Goal: Information Seeking & Learning: Learn about a topic

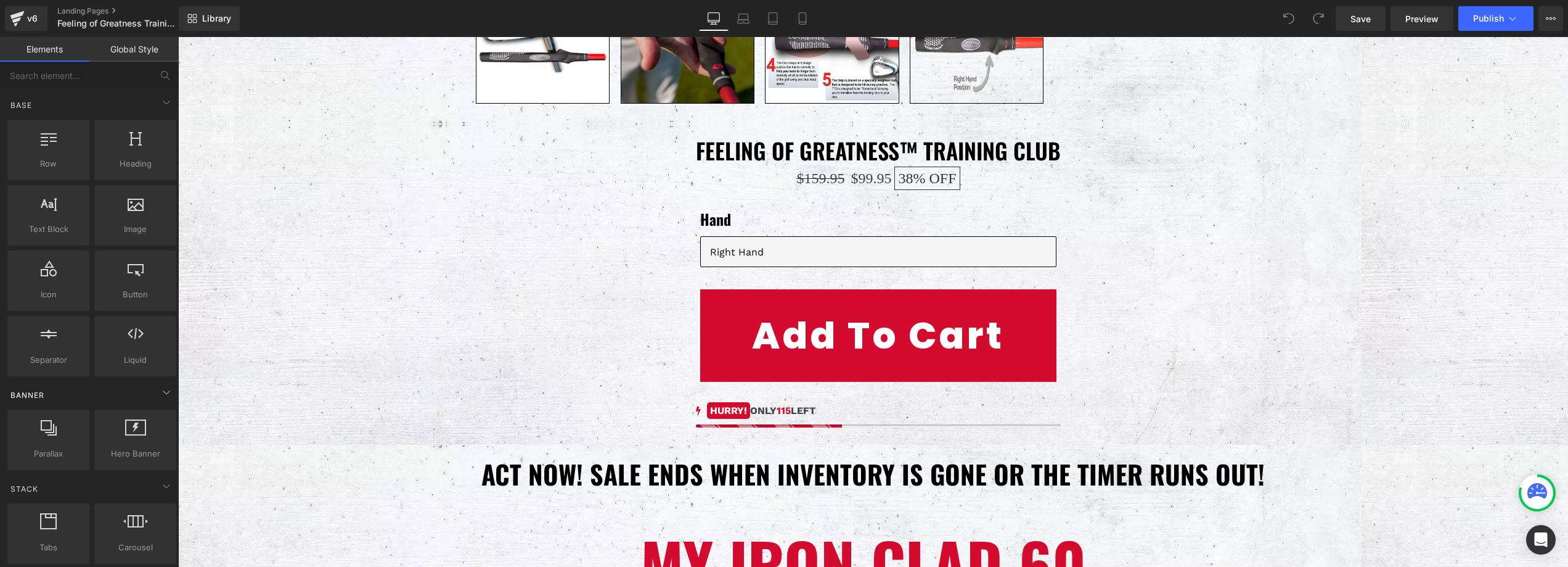
scroll to position [6766, 0]
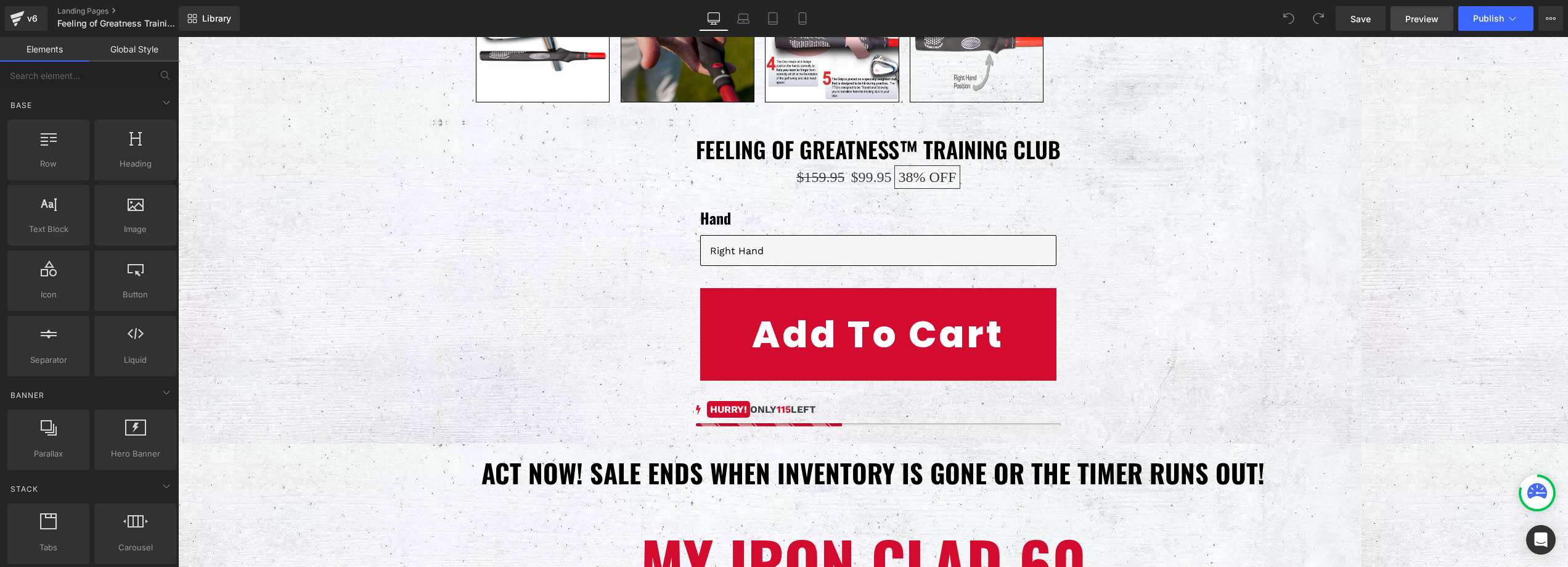
click at [1425, 19] on span "Preview" at bounding box center [1422, 19] width 33 height 13
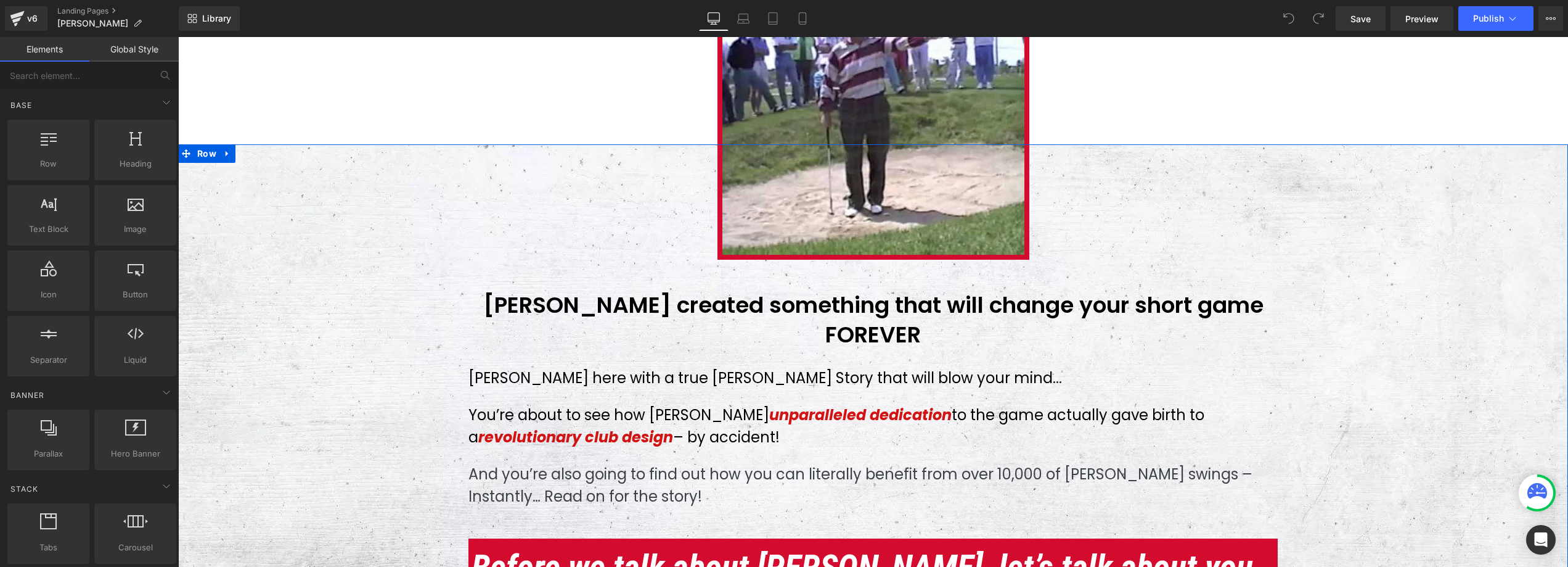
scroll to position [386, 0]
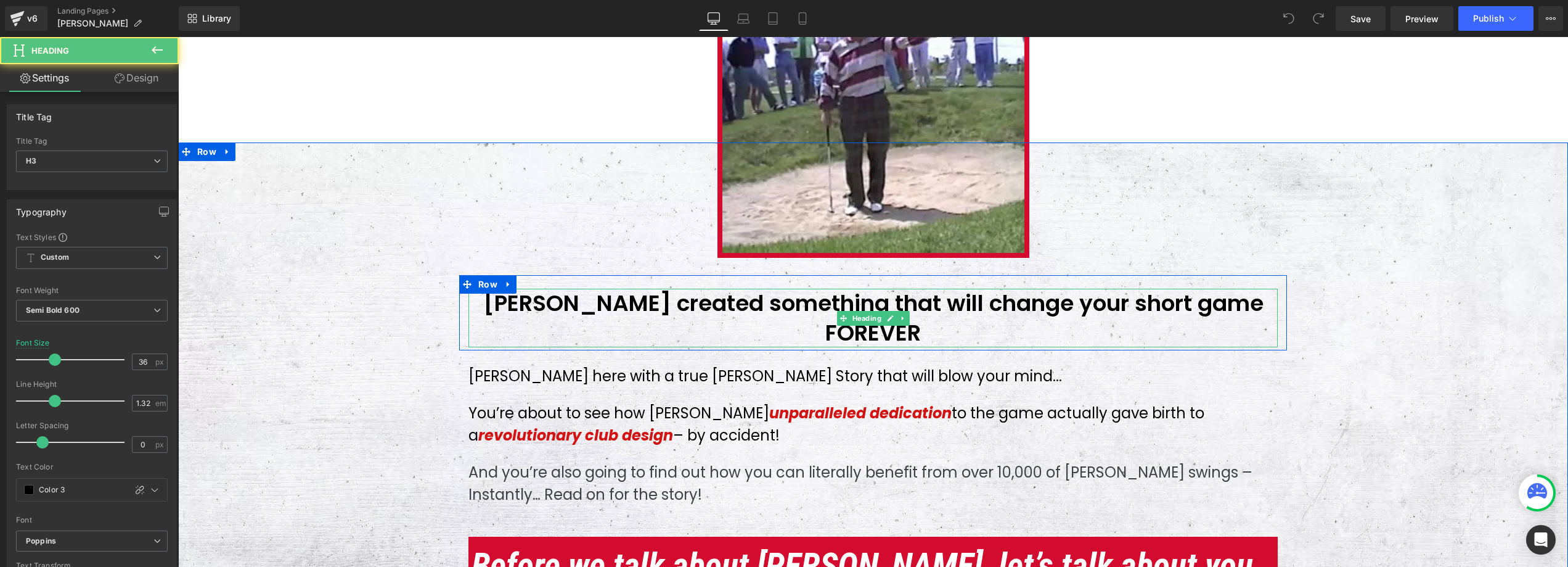
click at [827, 307] on h3 "[PERSON_NAME] created something that will change your short game FOREVER" at bounding box center [873, 318] width 809 height 59
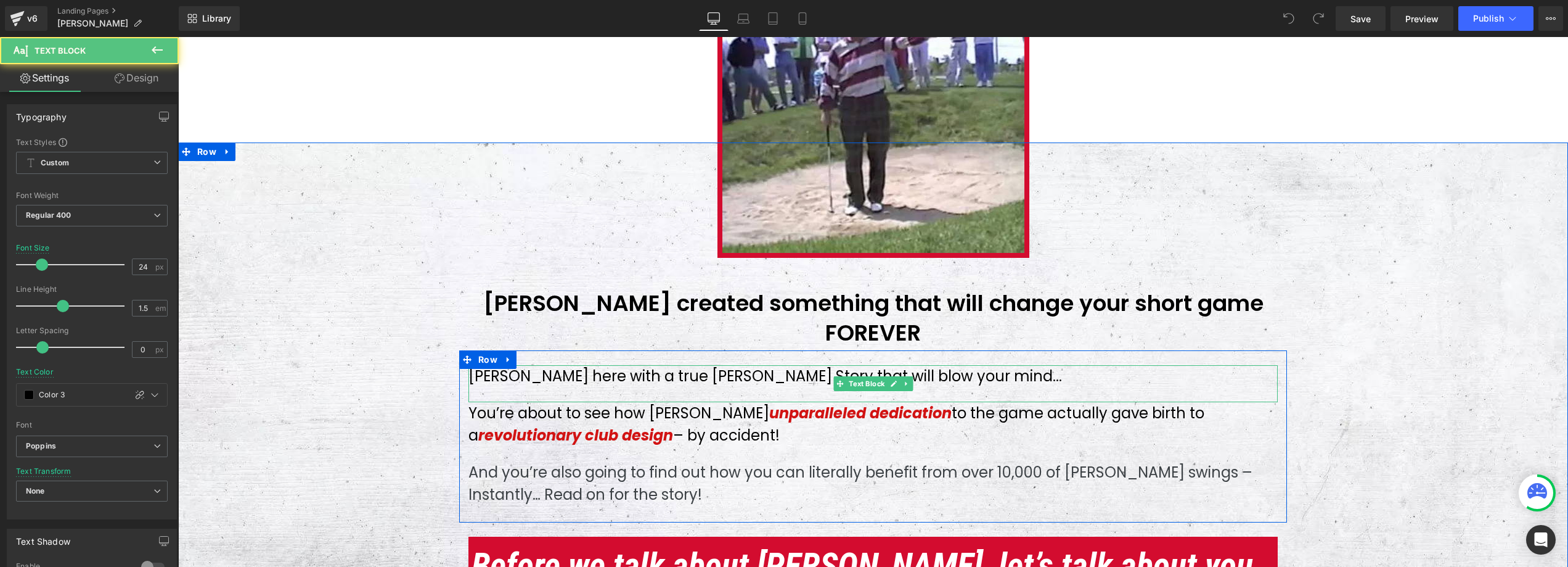
click at [532, 365] on p "[PERSON_NAME] here with a true [PERSON_NAME] Story that will blow your mind..." at bounding box center [873, 376] width 809 height 22
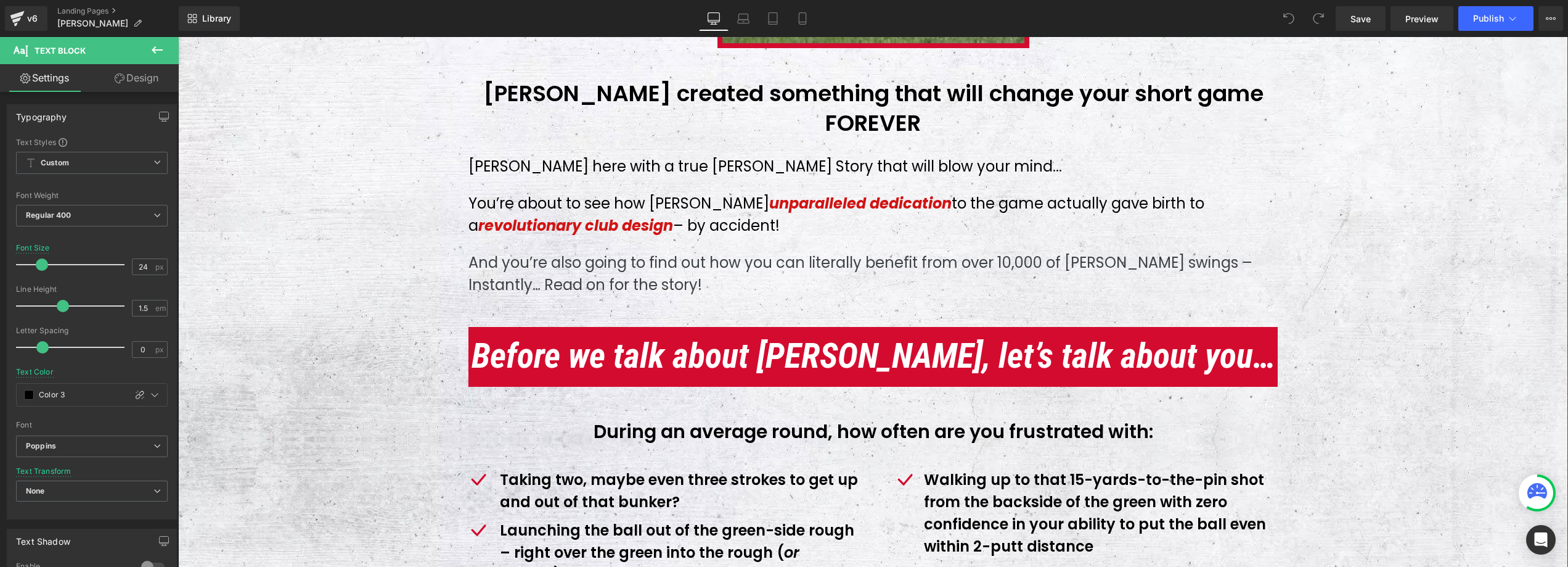
scroll to position [725, 0]
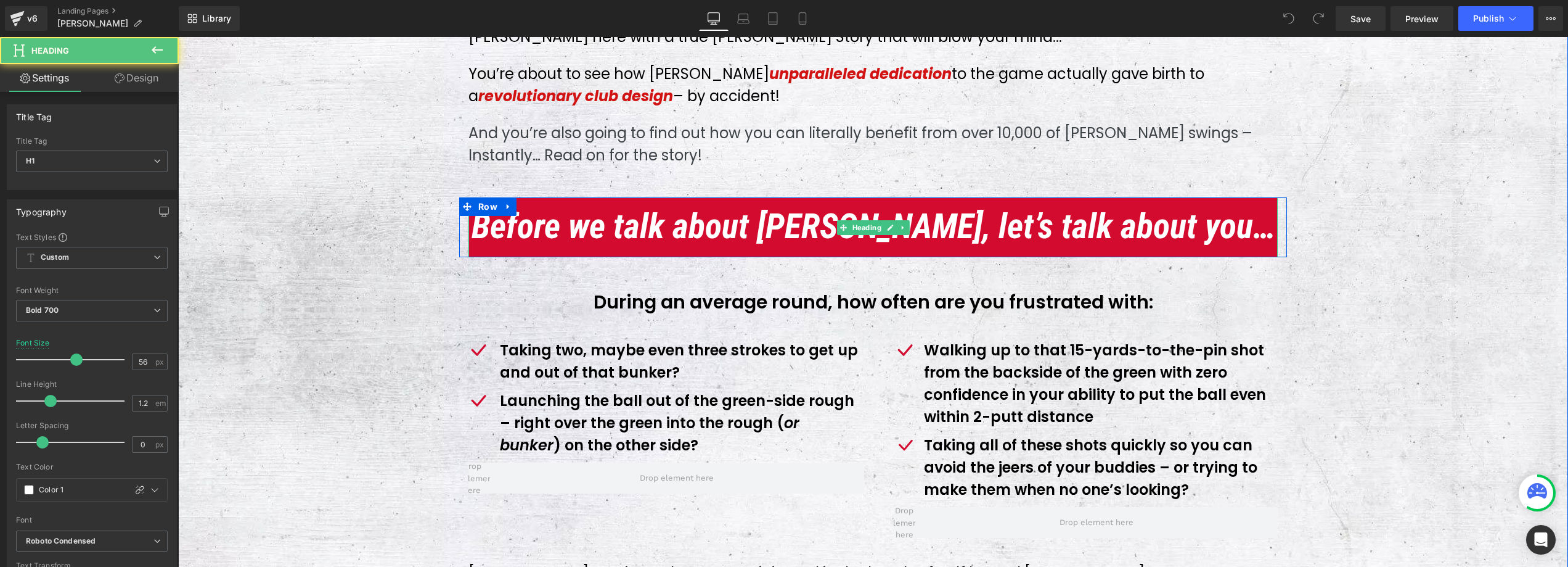
click at [593, 206] on span "Before we talk about [PERSON_NAME], let’s talk about you…" at bounding box center [873, 226] width 804 height 40
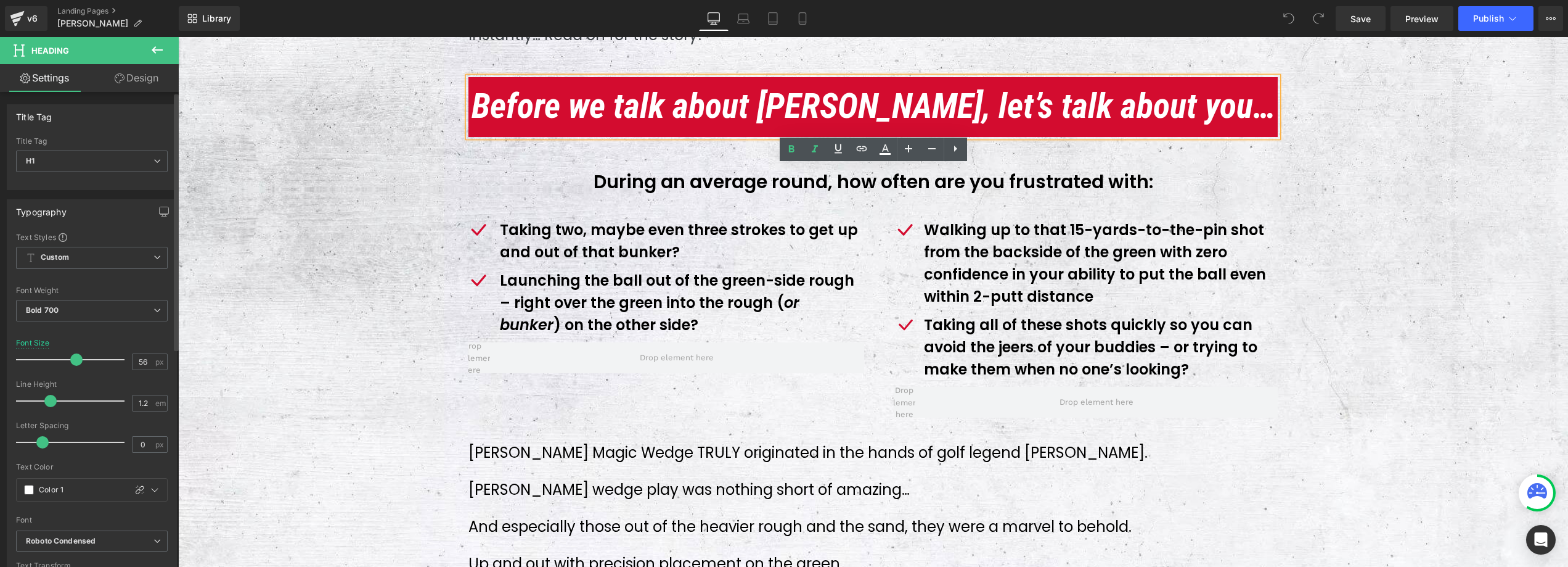
scroll to position [890, 0]
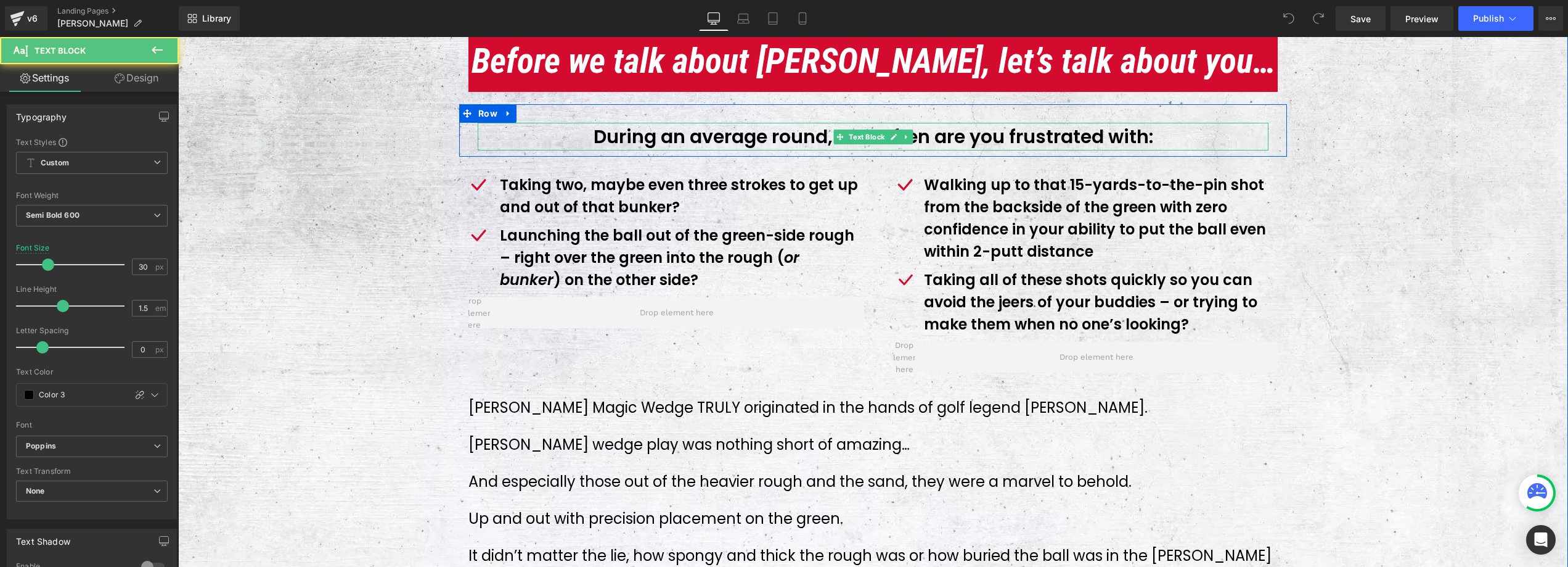
click at [826, 123] on p "During an average round, how often are you frustrated with:" at bounding box center [873, 137] width 791 height 28
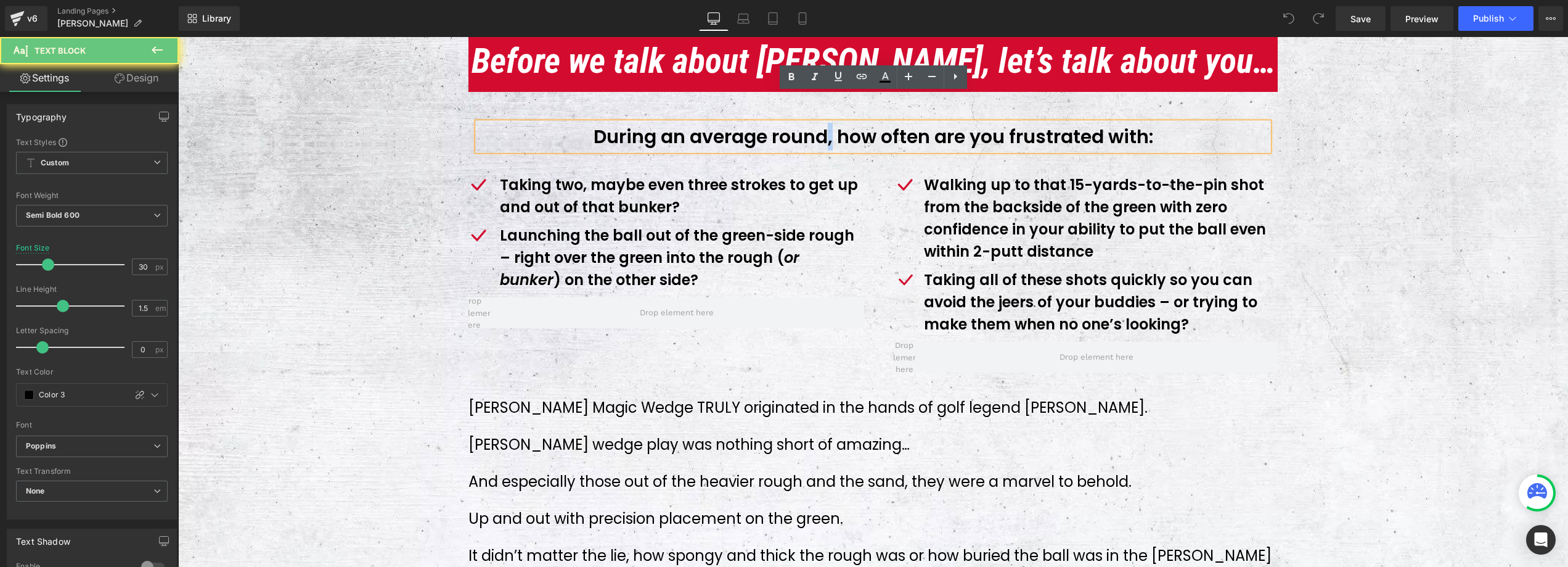
click at [826, 123] on p "During an average round, how often are you frustrated with:" at bounding box center [873, 137] width 791 height 28
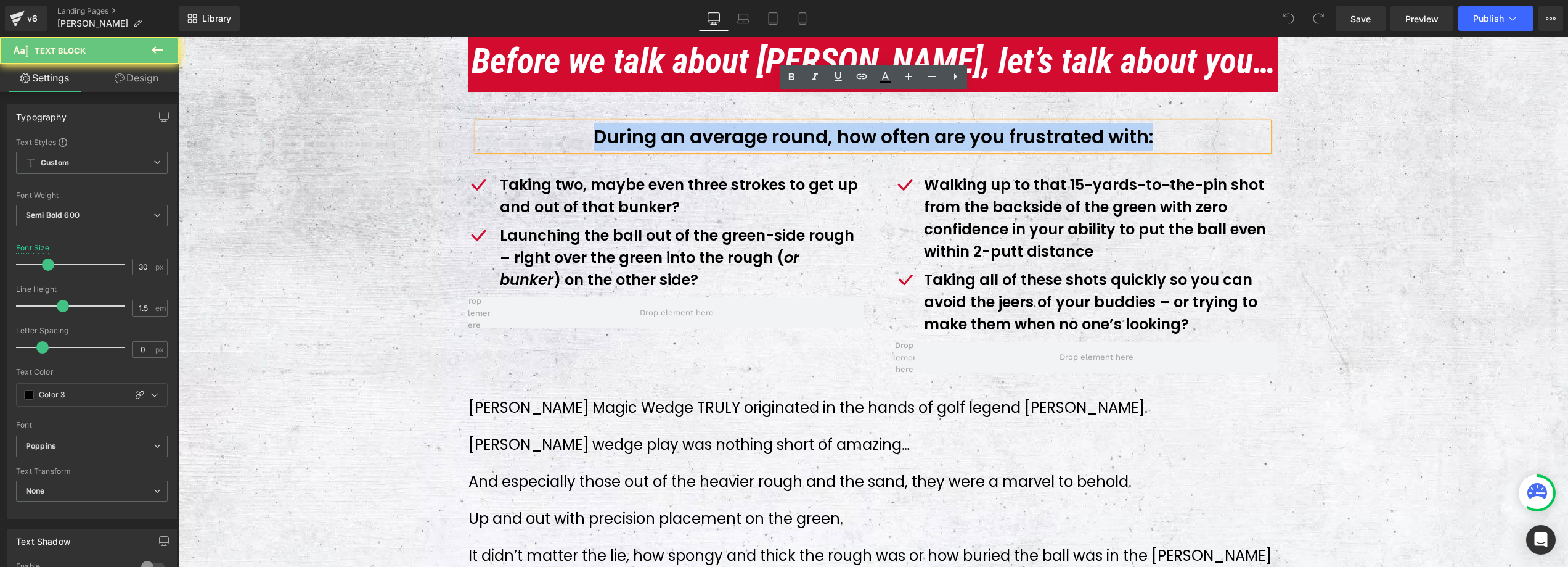
click at [826, 123] on p "During an average round, how often are you frustrated with:" at bounding box center [873, 137] width 791 height 28
copy p "During an average round, how often are you frustrated with:"
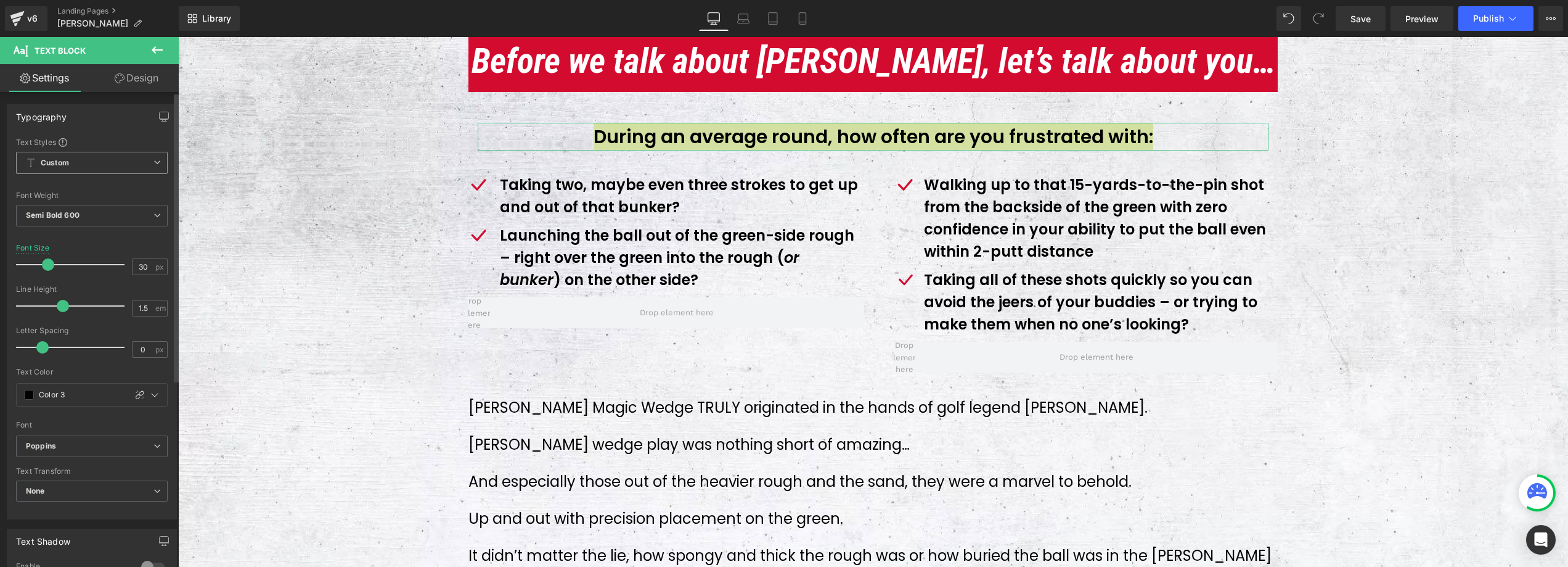
click at [134, 168] on span "Custom" at bounding box center [92, 163] width 152 height 22
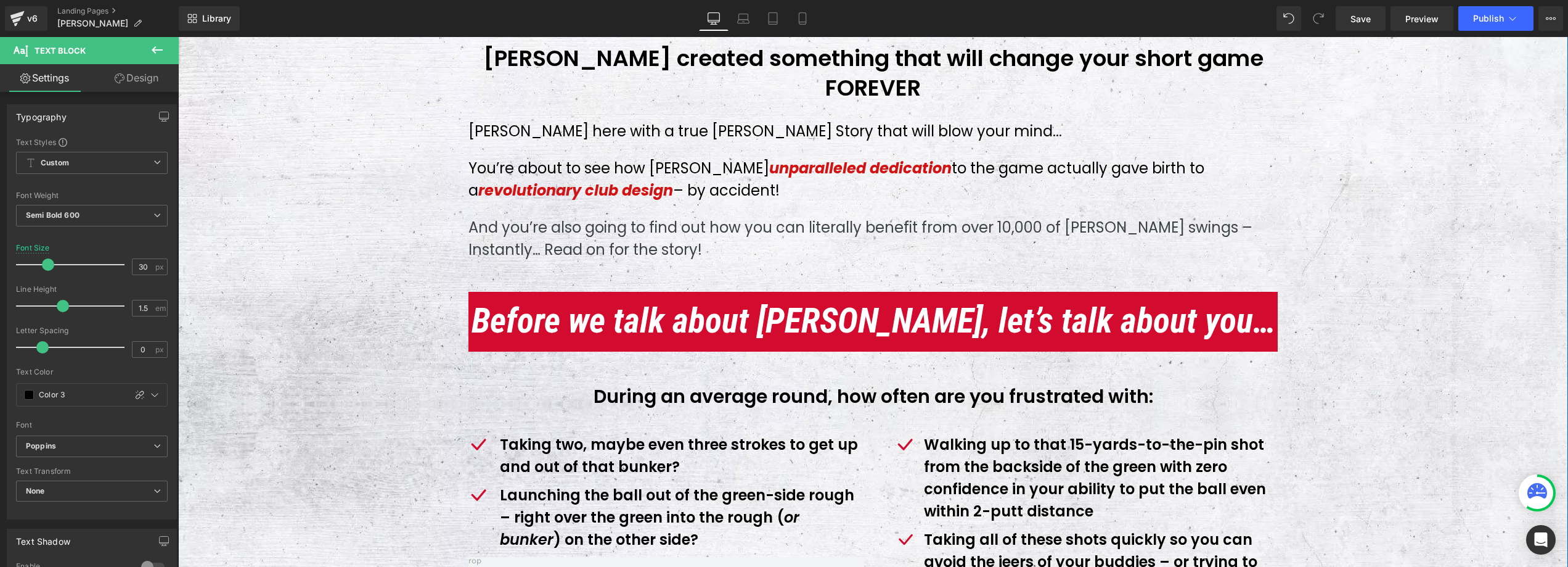
scroll to position [623, 0]
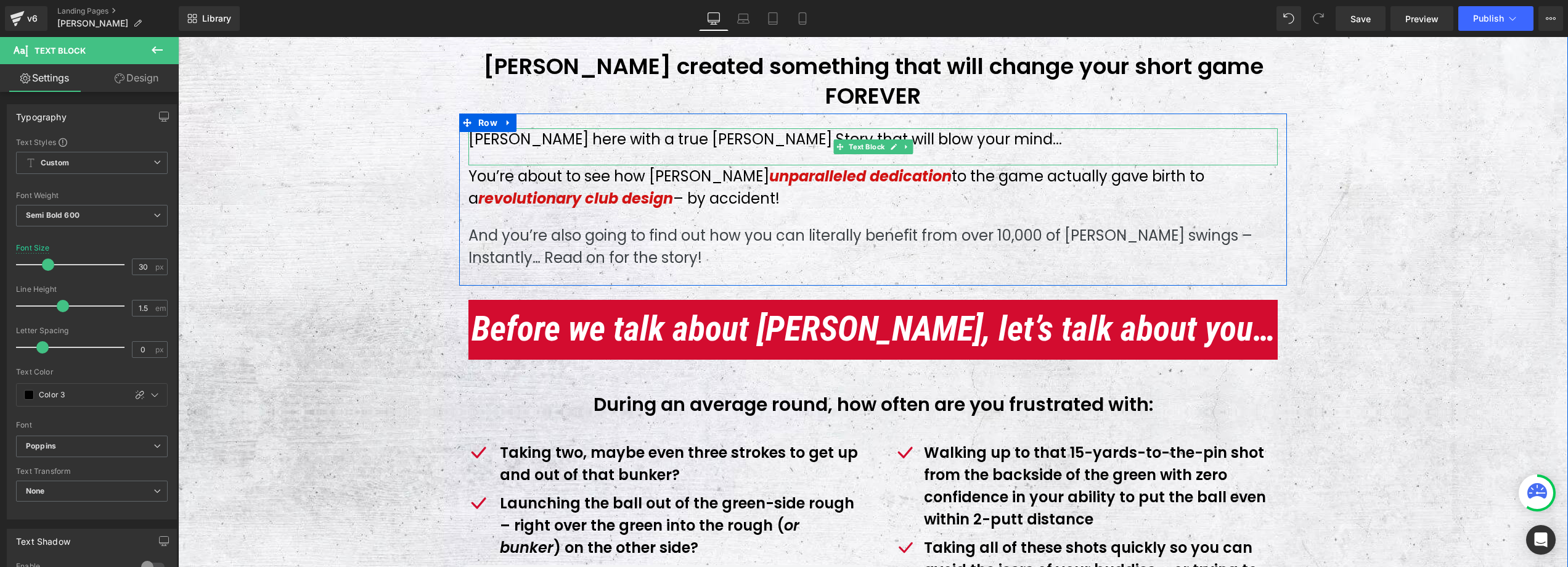
click at [571, 130] on div "[PERSON_NAME] here with a true [PERSON_NAME] Story that will blow your mind..." at bounding box center [873, 146] width 809 height 37
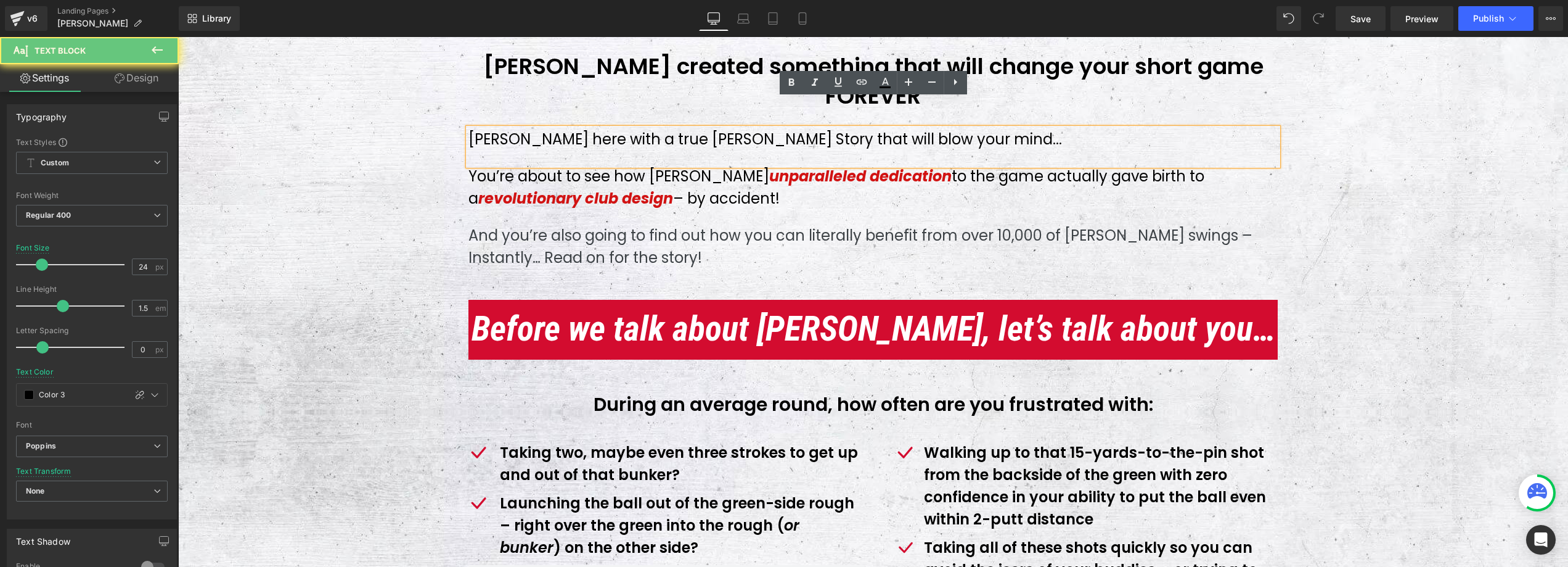
click at [570, 128] on p "[PERSON_NAME] here with a true [PERSON_NAME] Story that will blow your mind..." at bounding box center [873, 139] width 809 height 22
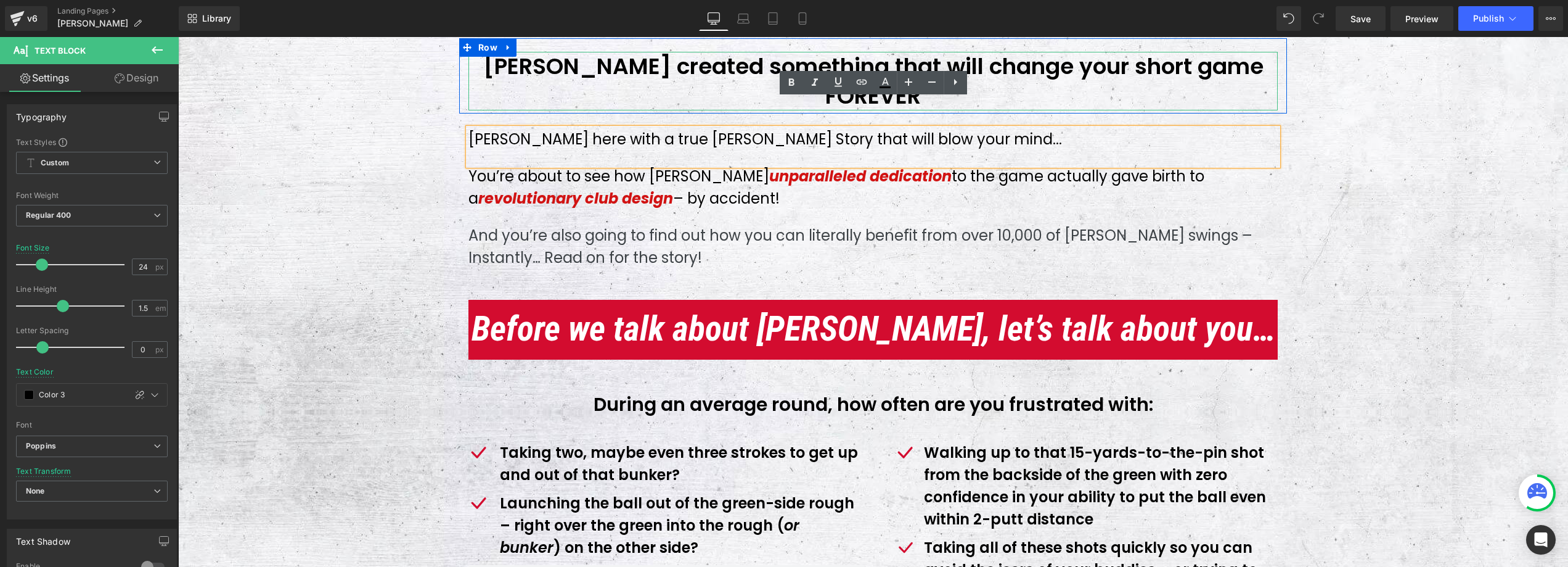
click at [594, 71] on h3 "[PERSON_NAME] created something that will change your short game FOREVER" at bounding box center [873, 81] width 809 height 59
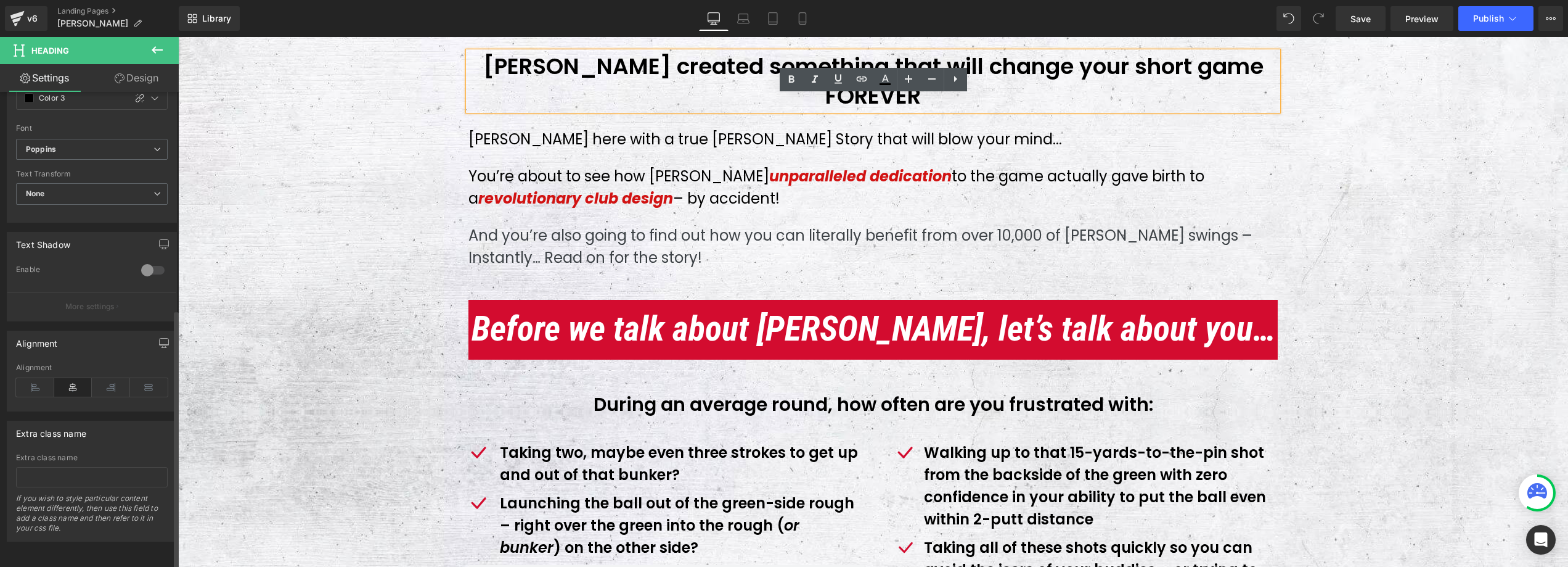
scroll to position [399, 0]
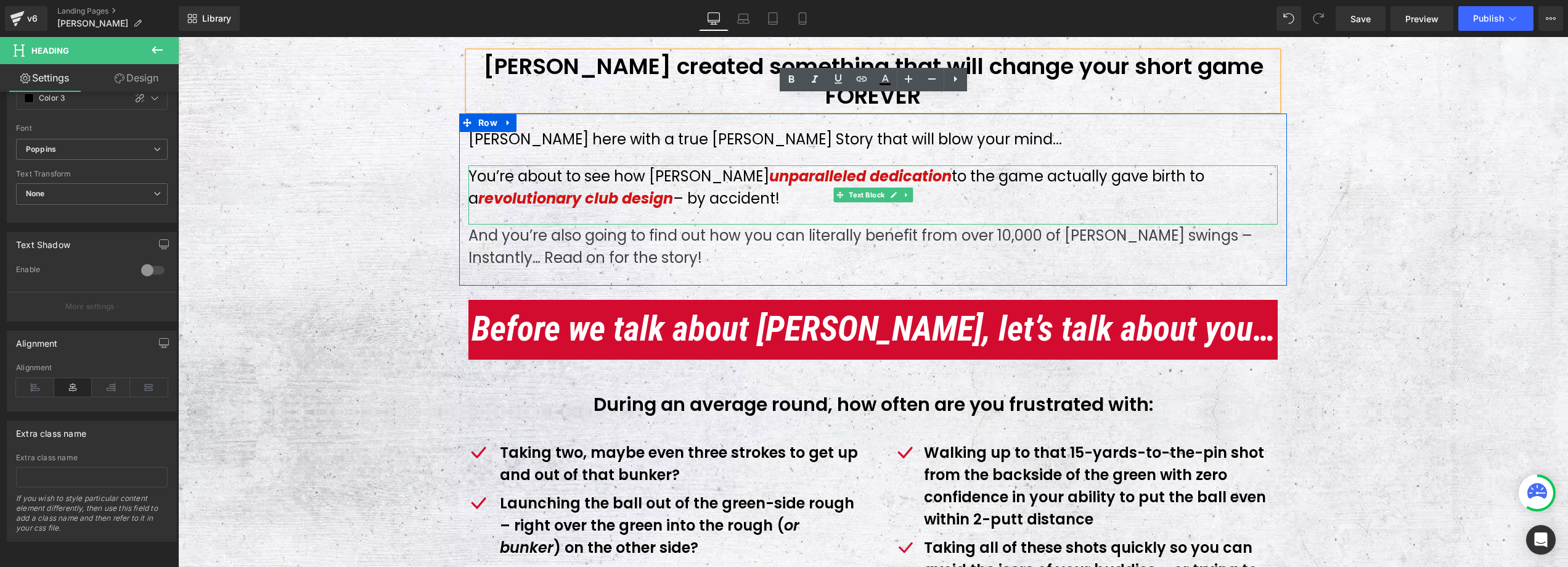
click at [544, 188] on span "revolutionary club design" at bounding box center [576, 198] width 195 height 20
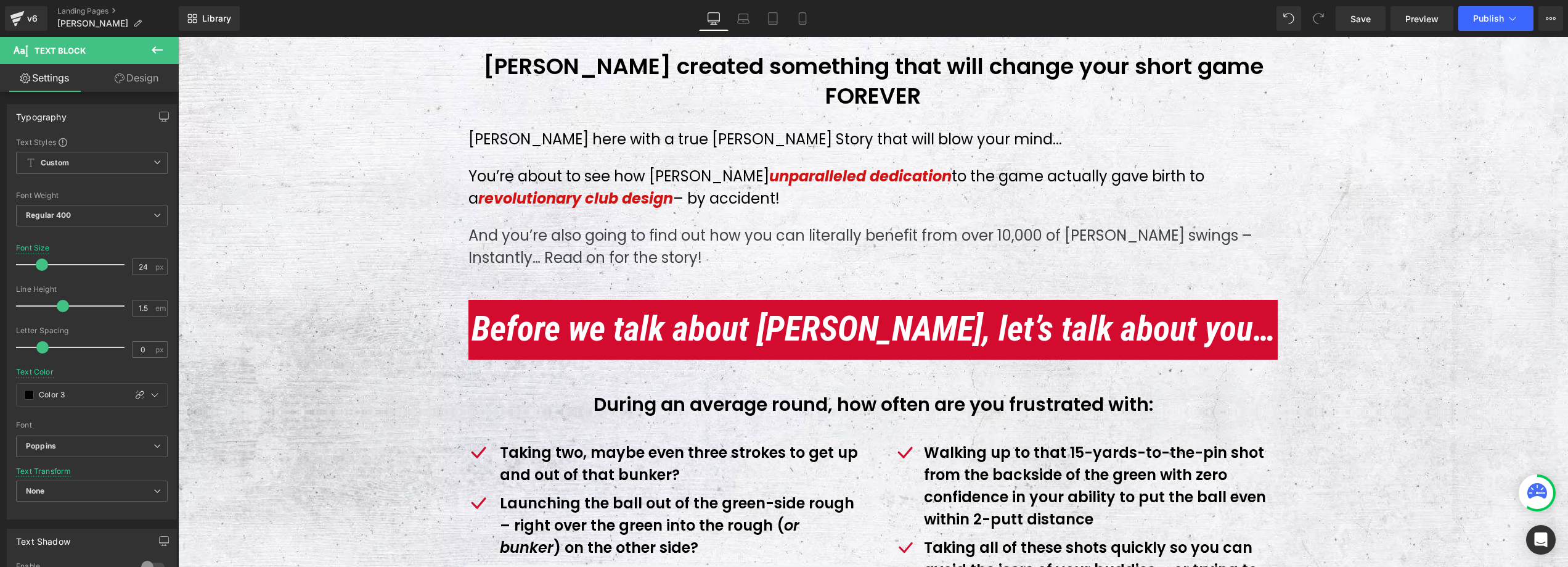
click at [653, 518] on p "Launching the ball out of the green-side rough – right over the green into the …" at bounding box center [682, 526] width 364 height 67
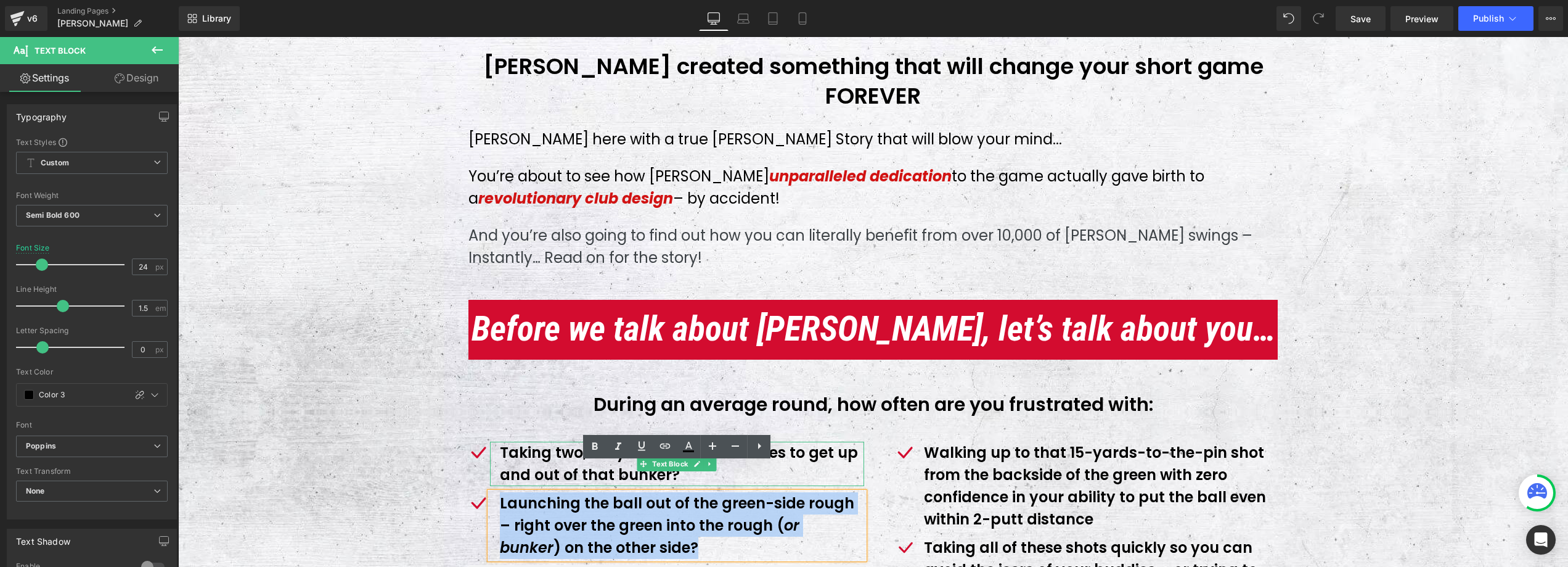
drag, startPoint x: 636, startPoint y: 509, endPoint x: 510, endPoint y: 430, distance: 148.7
click at [510, 442] on ul "Icon Taking two, maybe even three strokes to get up and out of that bunker? Tex…" at bounding box center [666, 522] width 395 height 160
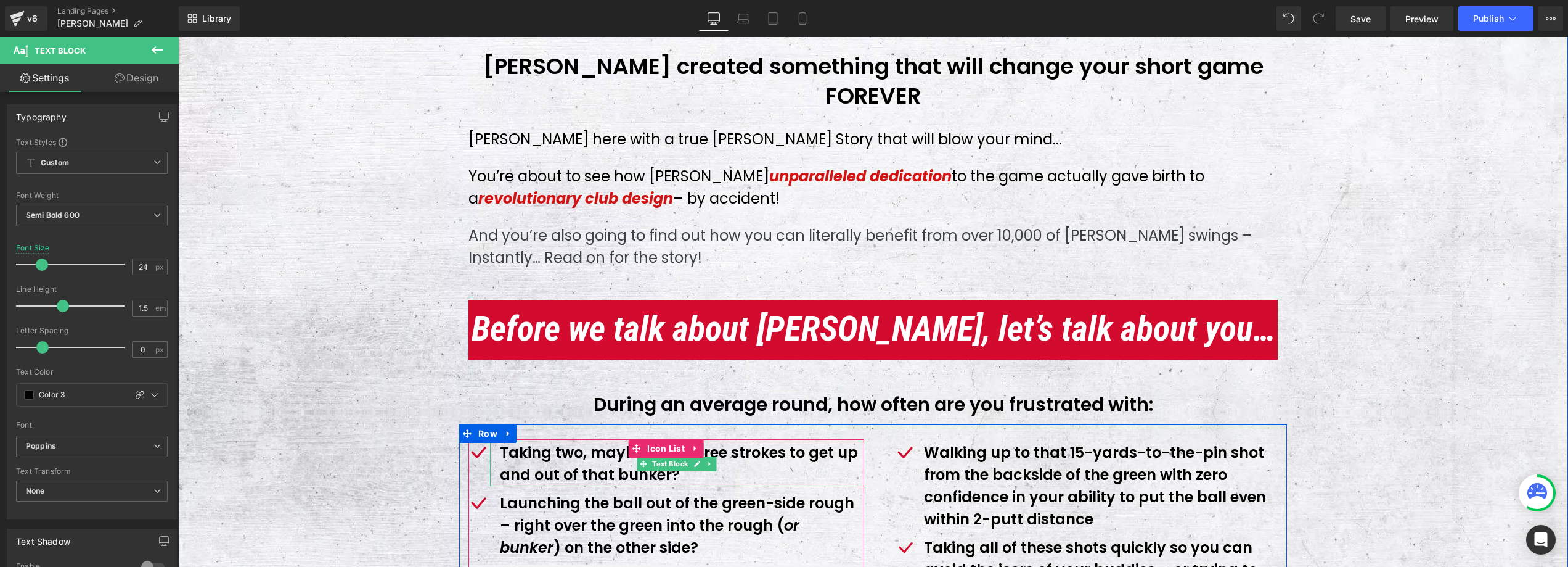
click at [680, 447] on p "Taking two, maybe even three strokes to get up and out of that bunker?" at bounding box center [682, 464] width 364 height 45
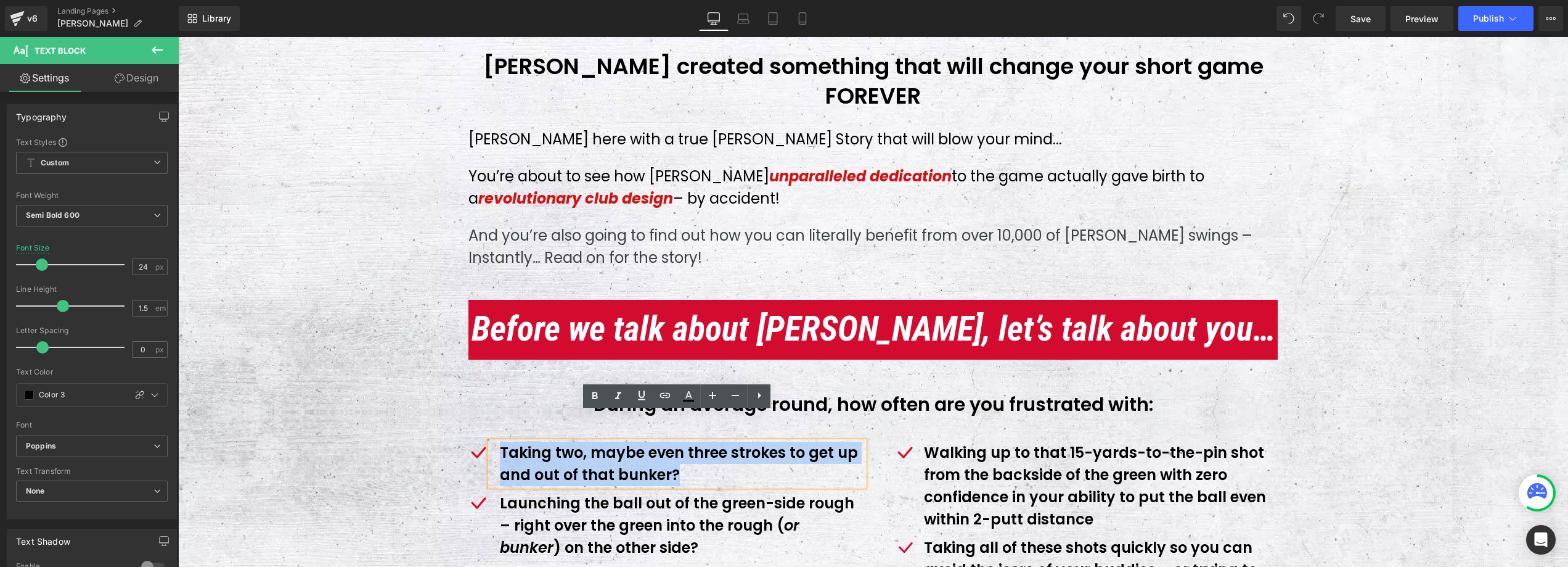
drag, startPoint x: 680, startPoint y: 448, endPoint x: 492, endPoint y: 421, distance: 189.9
click at [492, 442] on div "Taking two, maybe even three strokes to get up and out of that bunker?" at bounding box center [677, 464] width 374 height 45
copy p "Taking two, maybe even three strokes to get up and out of that bunker?"
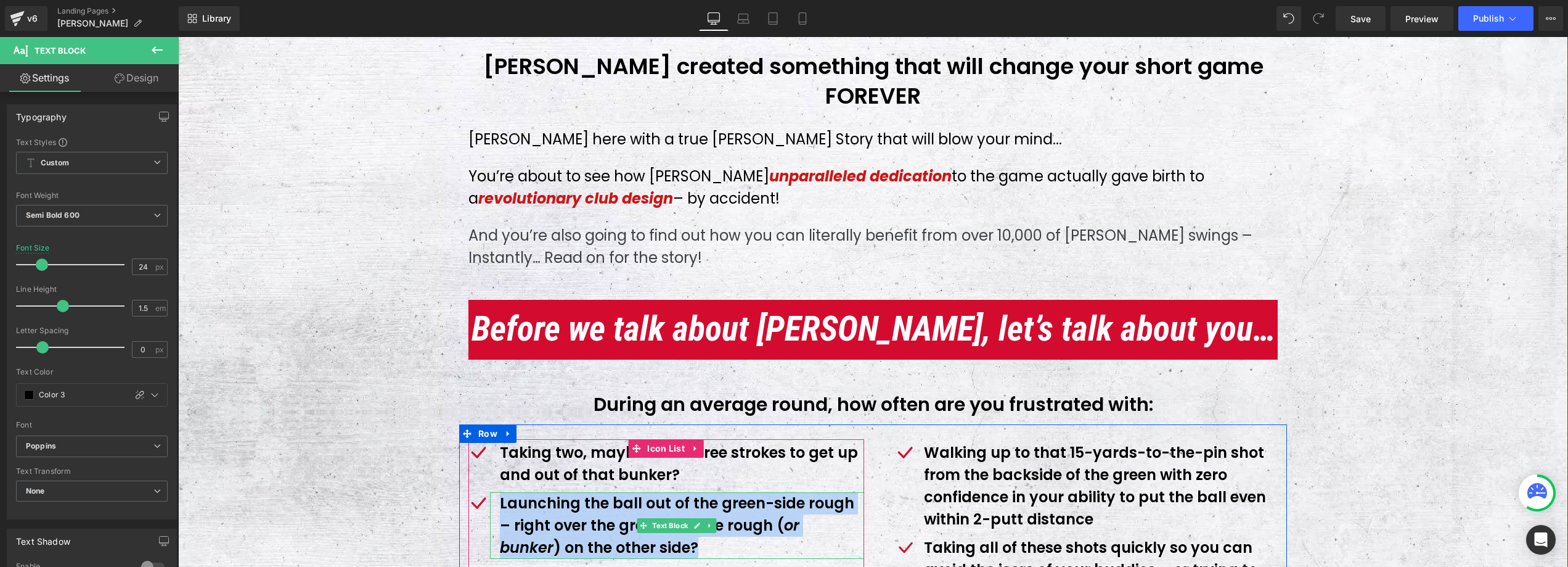
drag, startPoint x: 653, startPoint y: 519, endPoint x: 493, endPoint y: 473, distance: 166.5
click at [493, 492] on div "Launching the ball out of the green-side rough – right over the green into the …" at bounding box center [677, 526] width 374 height 67
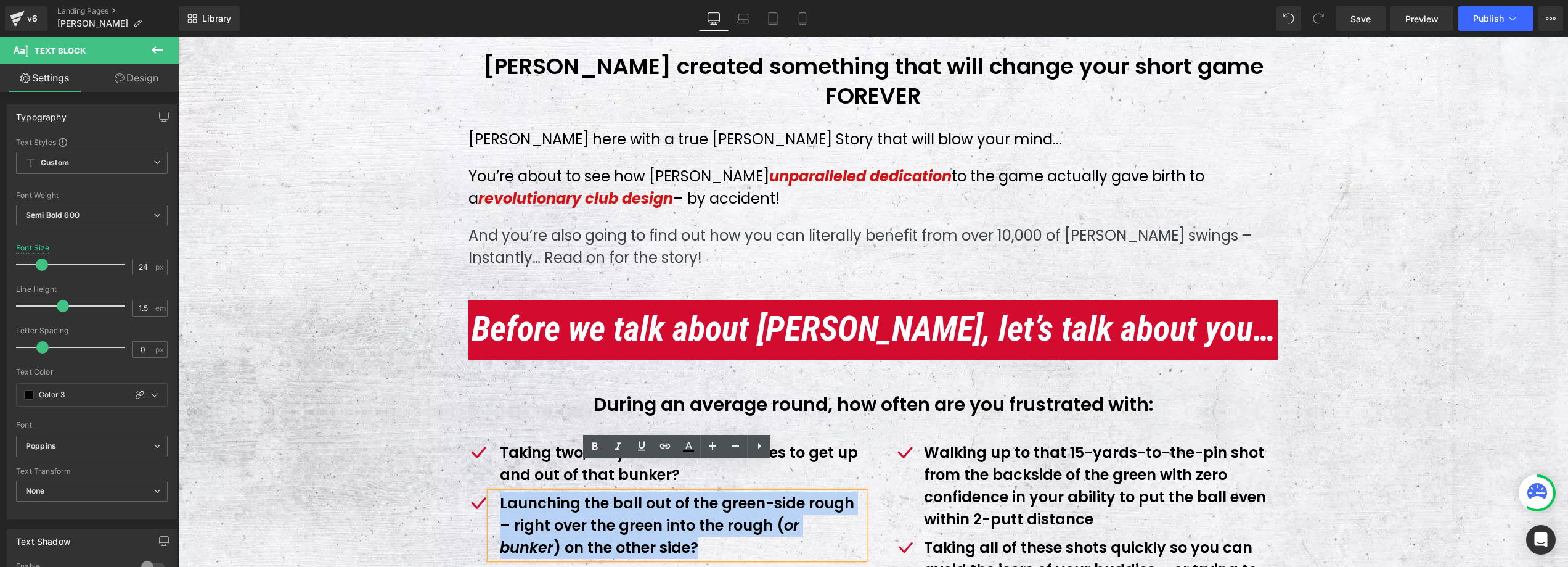
copy p "Launching the ball out of the green-side rough – right over the green into the …"
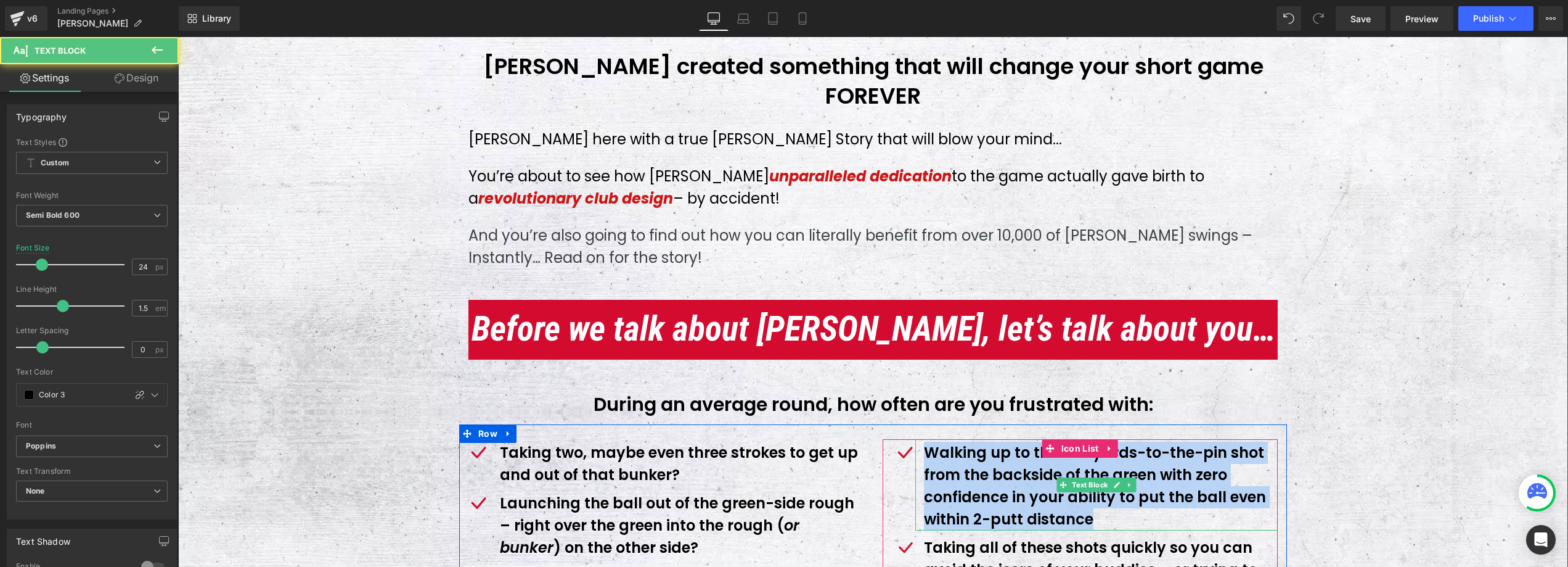
drag, startPoint x: 1103, startPoint y: 486, endPoint x: 924, endPoint y: 424, distance: 189.4
click at [924, 442] on p "Walking up to that 15-yards-to-the-pin shot from the backside of the green with…" at bounding box center [1101, 486] width 354 height 88
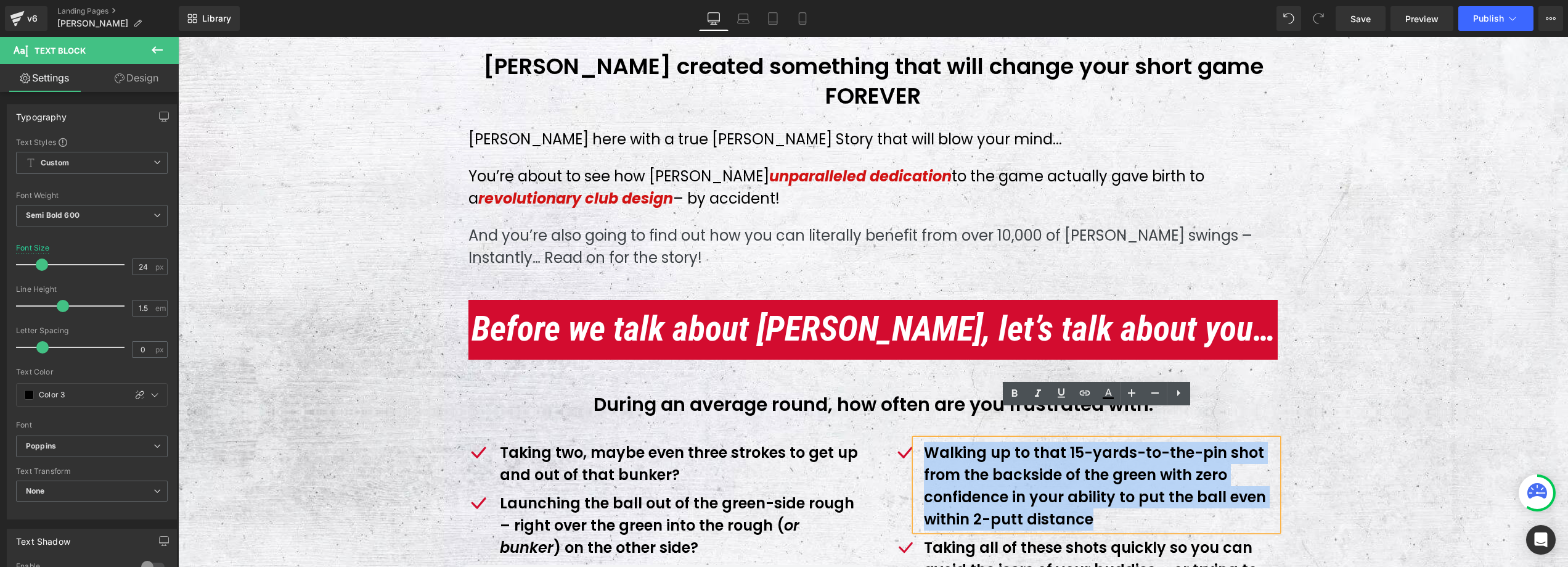
copy p "Walking up to that 15-yards-to-the-pin shot from the backside of the green with…"
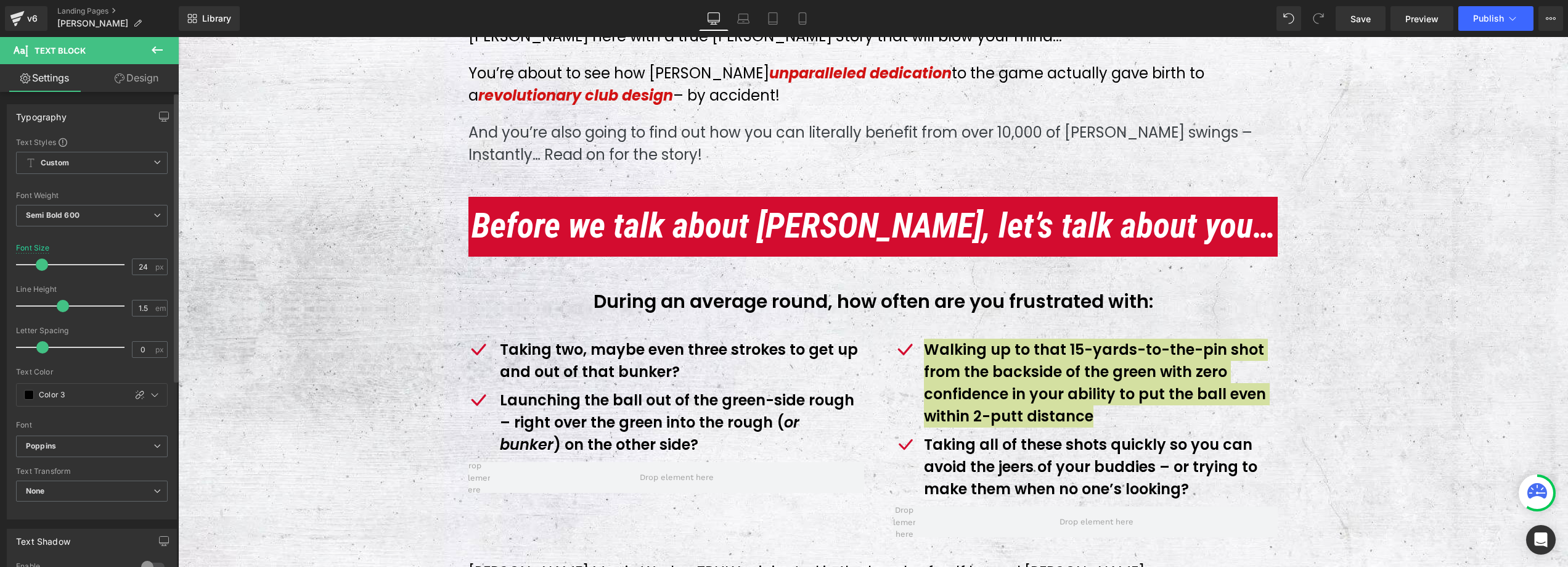
scroll to position [861, 0]
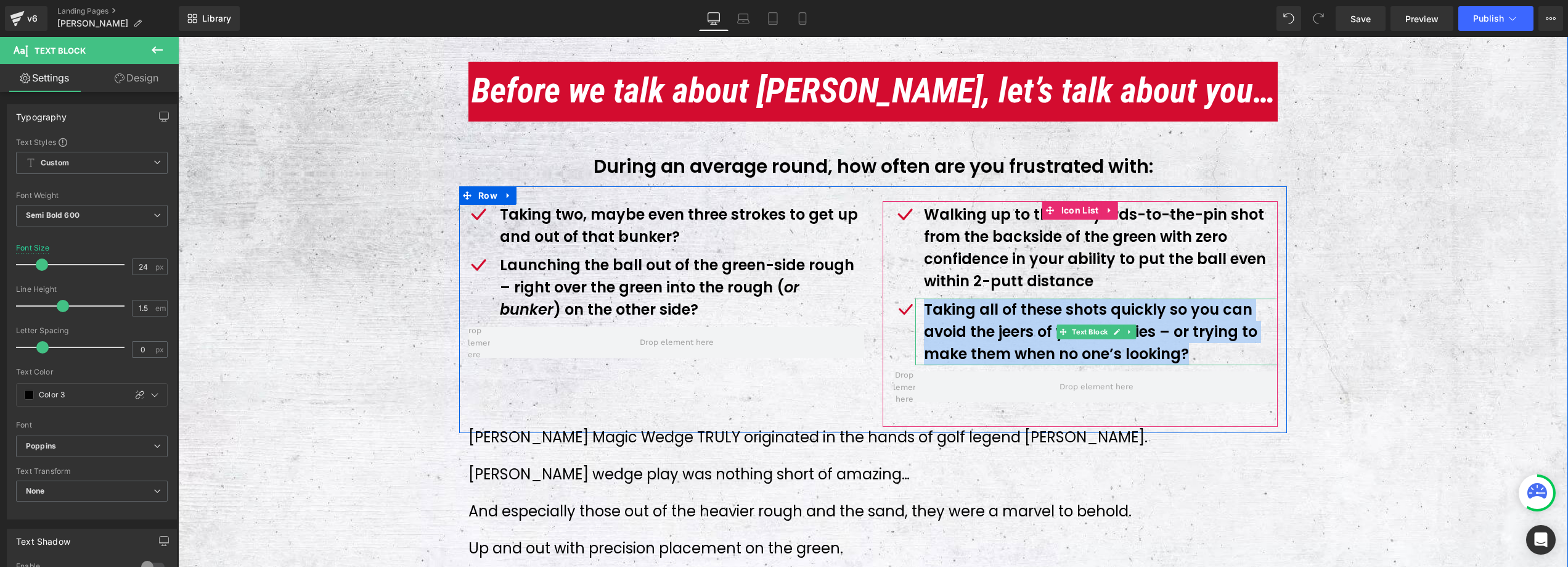
drag, startPoint x: 1199, startPoint y: 327, endPoint x: 925, endPoint y: 275, distance: 278.9
click at [925, 299] on p "Taking all of these shots quickly so you can avoid the jeers of your buddies – …" at bounding box center [1101, 332] width 354 height 67
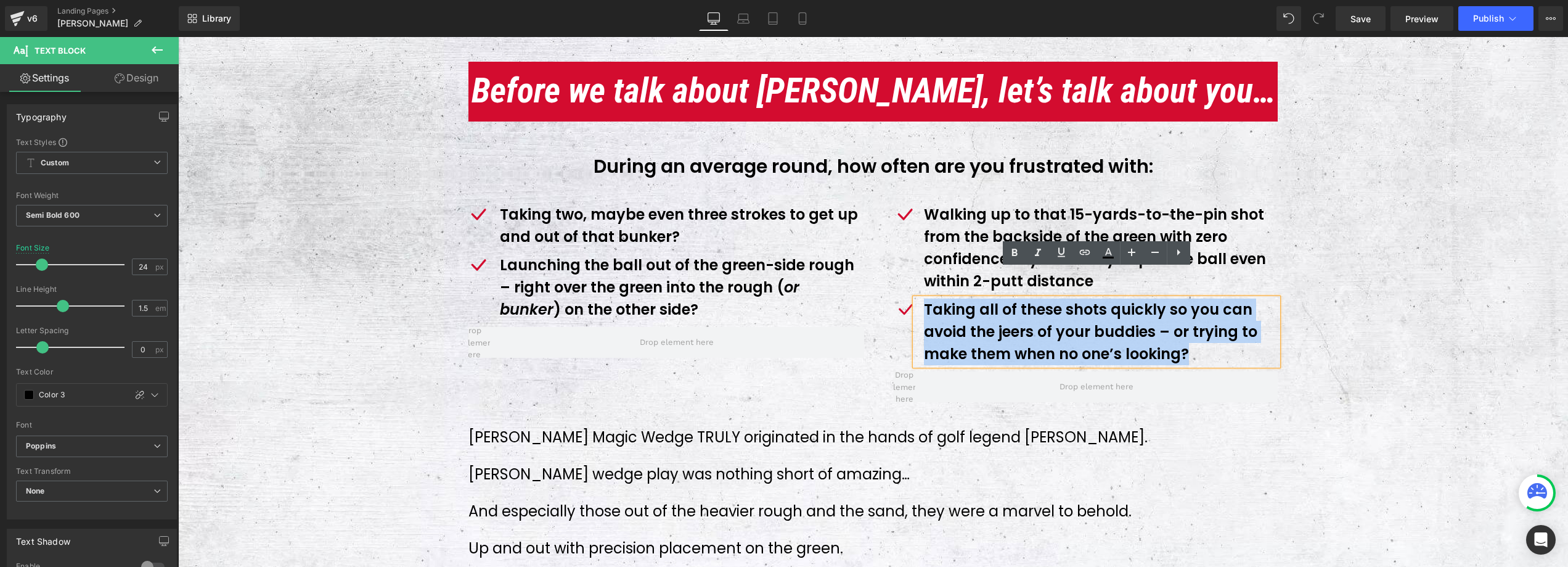
copy p "Taking all of these shots quickly so you can avoid the jeers of your buddies – …"
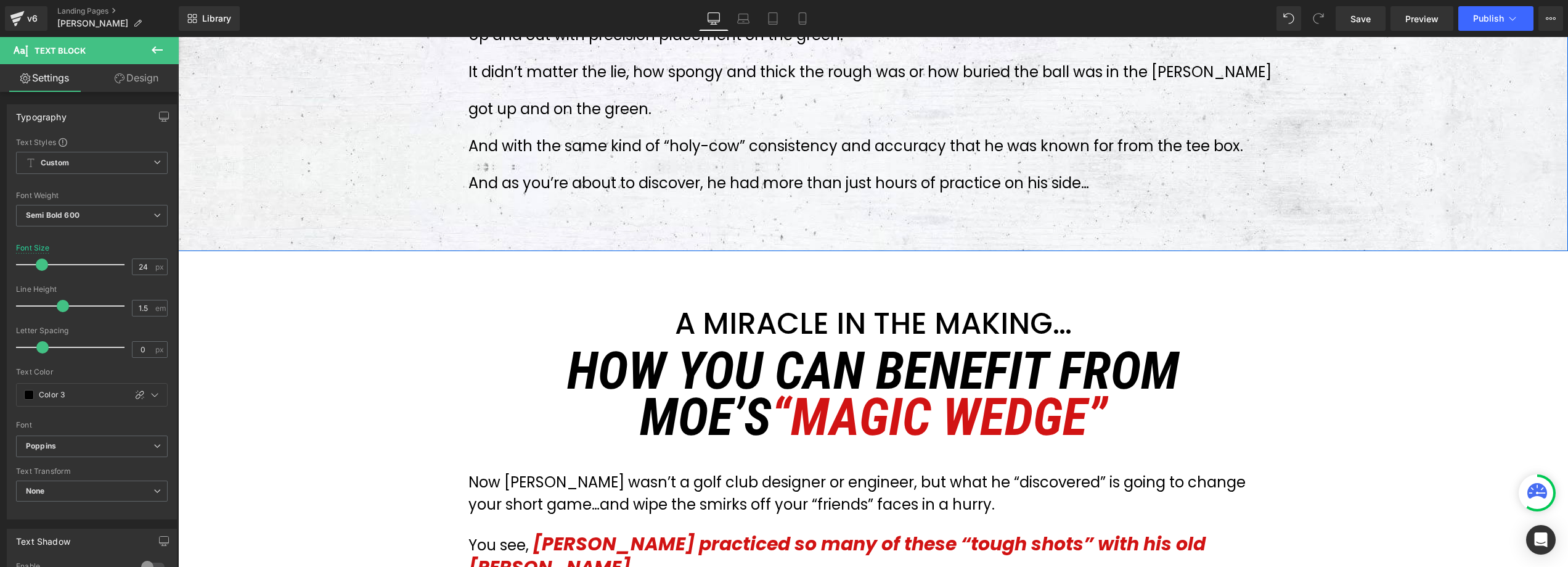
scroll to position [1385, 0]
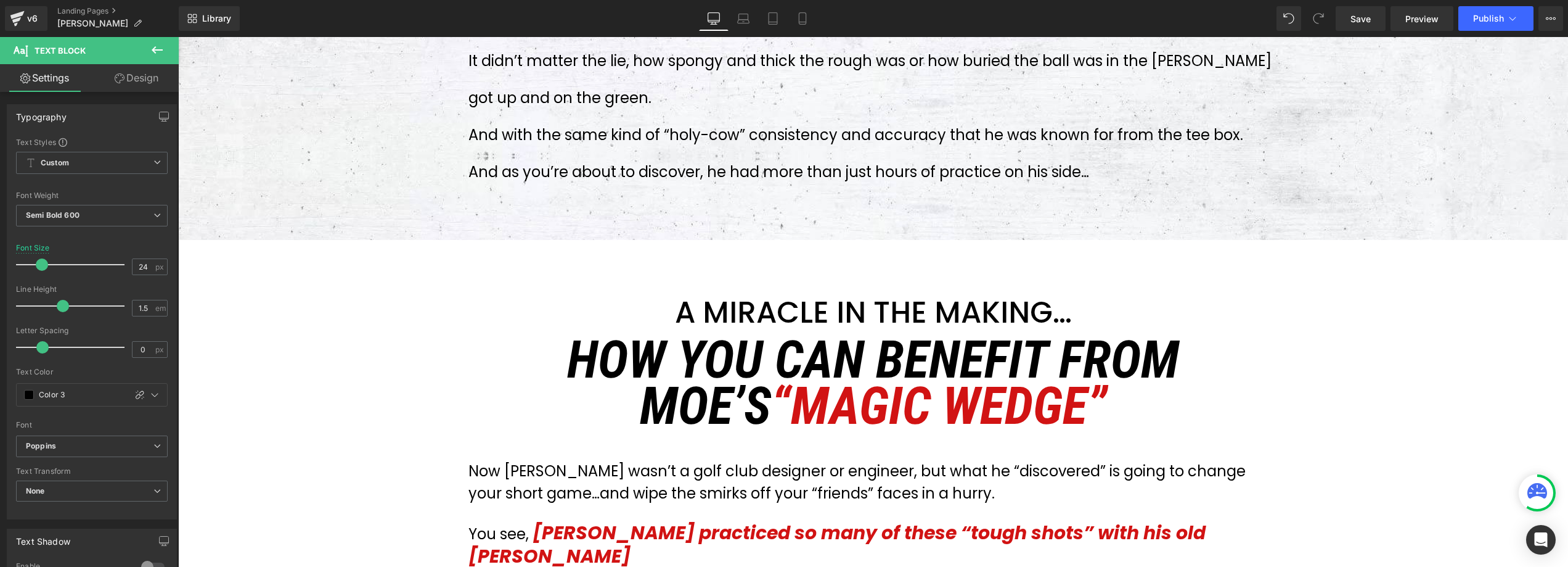
click at [787, 295] on h3 "A MIRACLE IN THE MAKING…" at bounding box center [873, 312] width 828 height 36
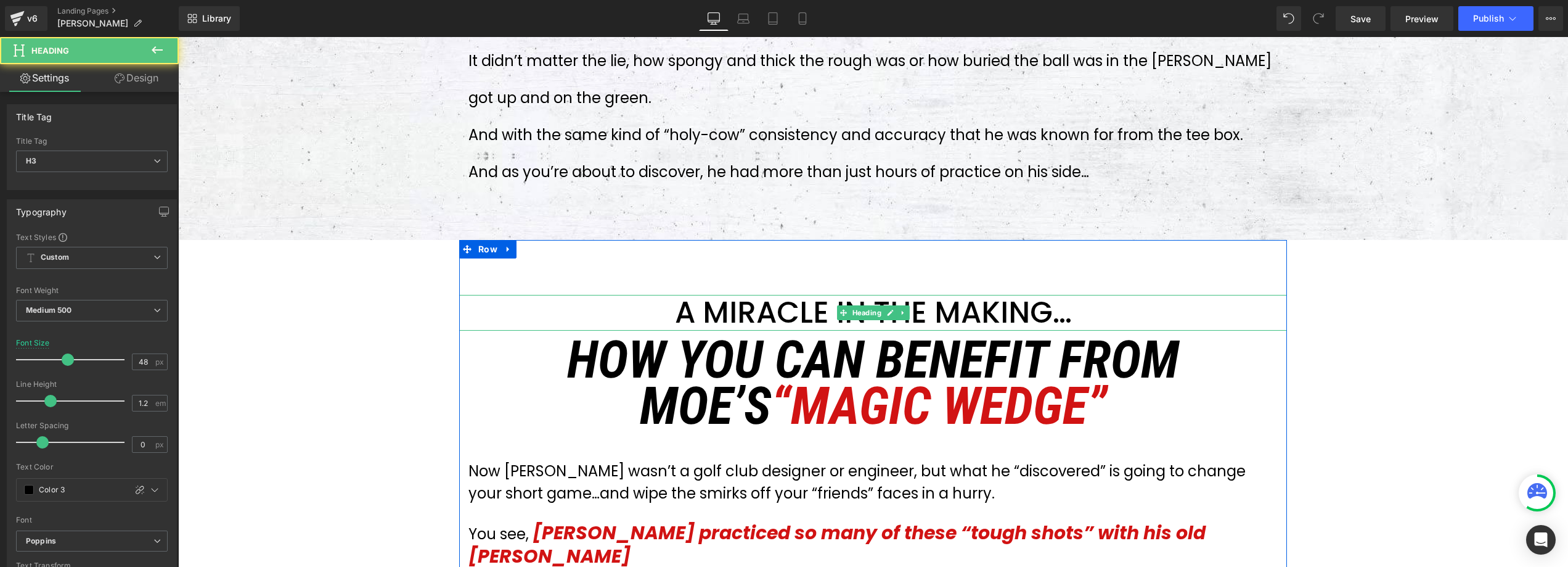
click at [683, 295] on h3 "A MIRACLE IN THE MAKING…" at bounding box center [873, 312] width 828 height 36
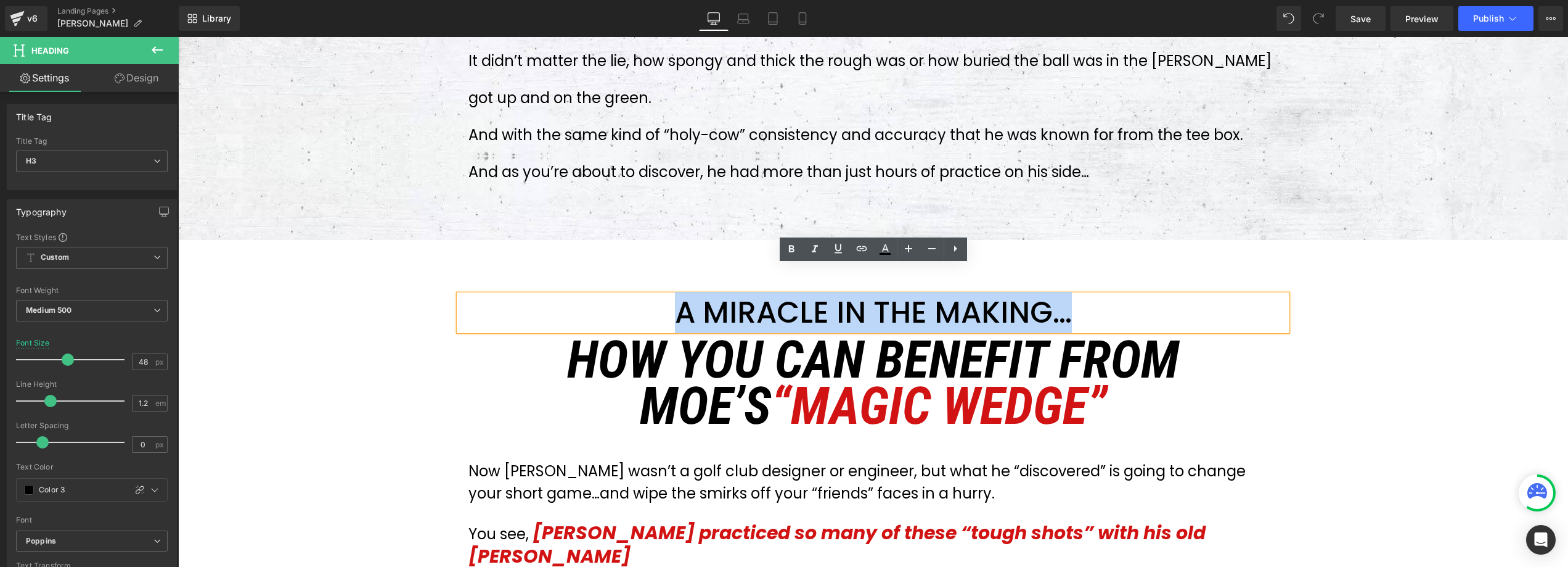
drag, startPoint x: 684, startPoint y: 284, endPoint x: 1067, endPoint y: 265, distance: 383.5
click at [1067, 295] on h3 "A MIRACLE IN THE MAKING…" at bounding box center [873, 312] width 828 height 36
copy h3 "A MIRACLE IN THE MAKING…"
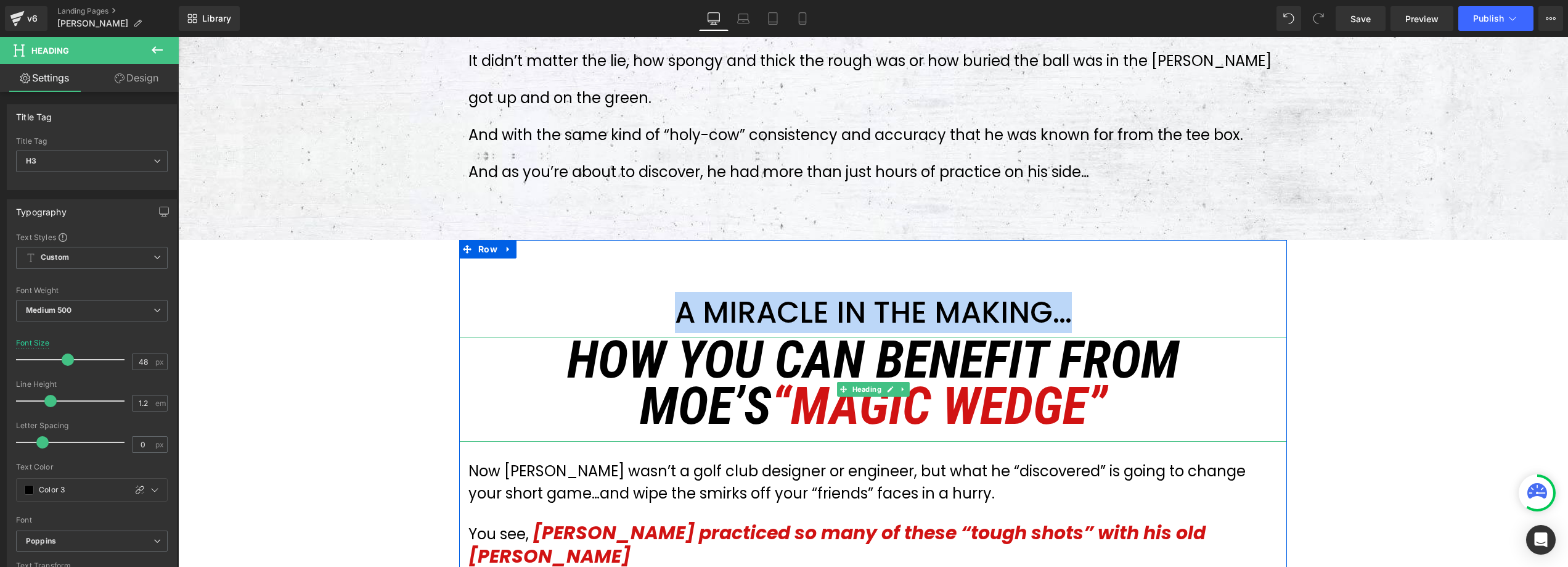
click at [1092, 402] on span "“MAGIC WEDGE”" at bounding box center [939, 406] width 336 height 61
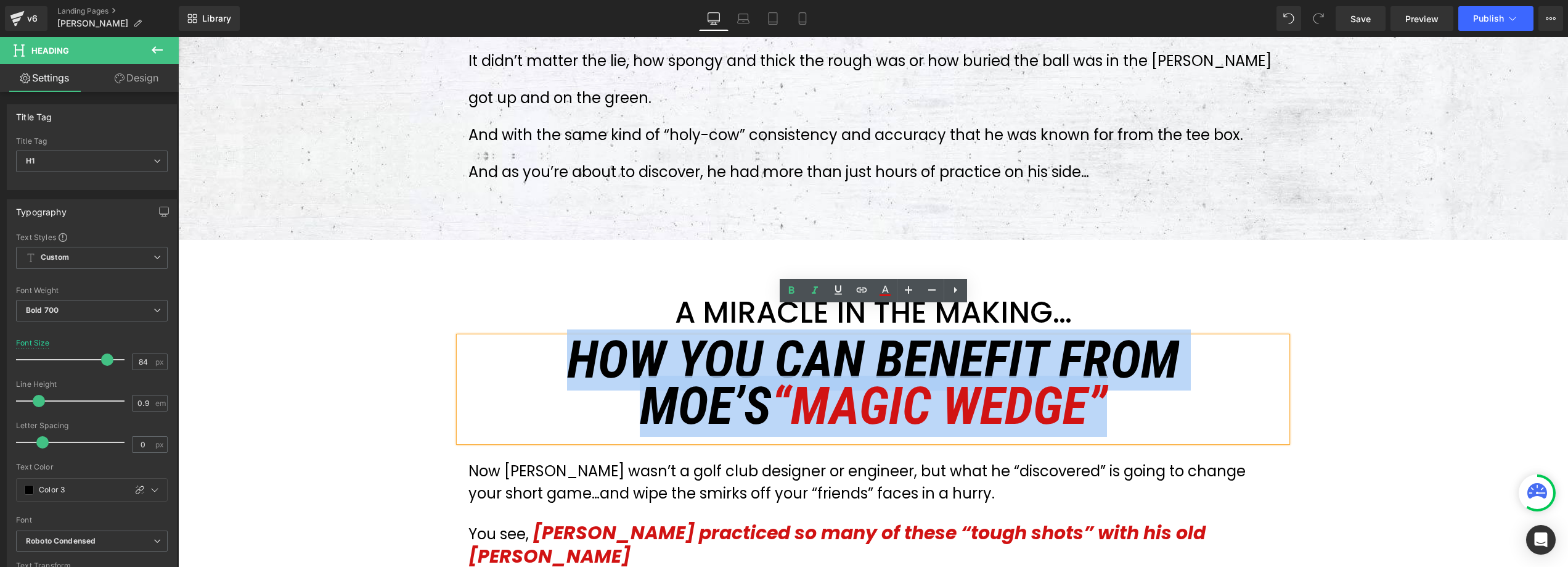
drag, startPoint x: 1128, startPoint y: 376, endPoint x: 571, endPoint y: 338, distance: 558.3
click at [571, 338] on h1 "HOW YOU CAN BENEFIT FROM [PERSON_NAME] “MAGIC WEDGE”" at bounding box center [873, 383] width 828 height 93
copy icon "HOW YOU CAN BENEFIT FROM [PERSON_NAME] “MAGIC WEDGE”"
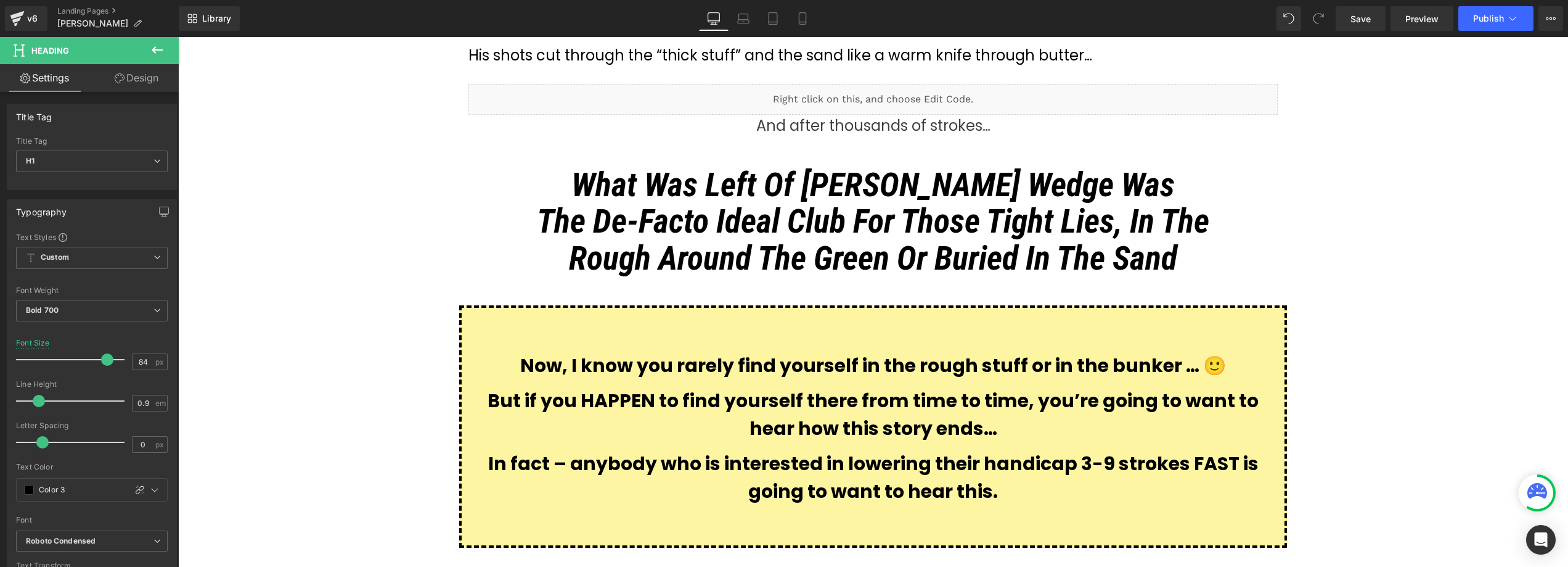
scroll to position [2271, 0]
click at [680, 164] on span "What Was Left Of [PERSON_NAME] Wedge Was" at bounding box center [873, 184] width 604 height 39
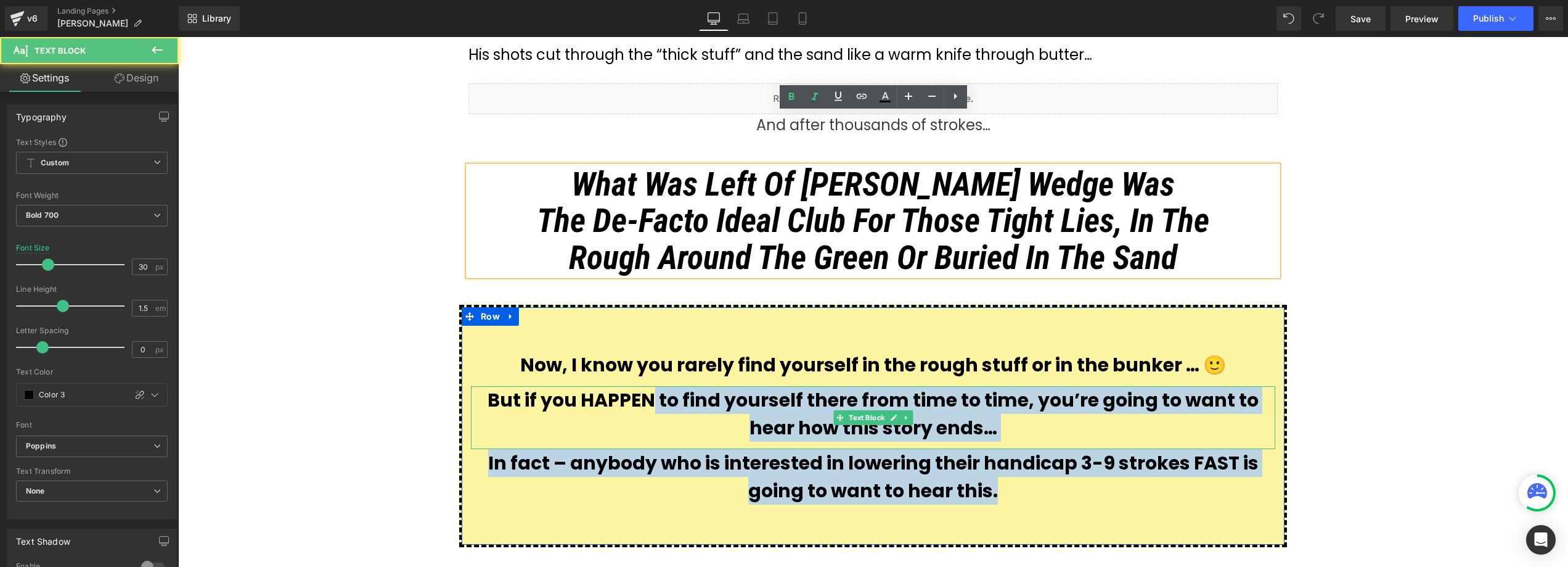
drag, startPoint x: 1005, startPoint y: 444, endPoint x: 659, endPoint y: 340, distance: 361.3
click at [659, 350] on div "Now, I know you rarely find yourself in the rough stuff or in the bunker … 🙂 Te…" at bounding box center [873, 427] width 823 height 154
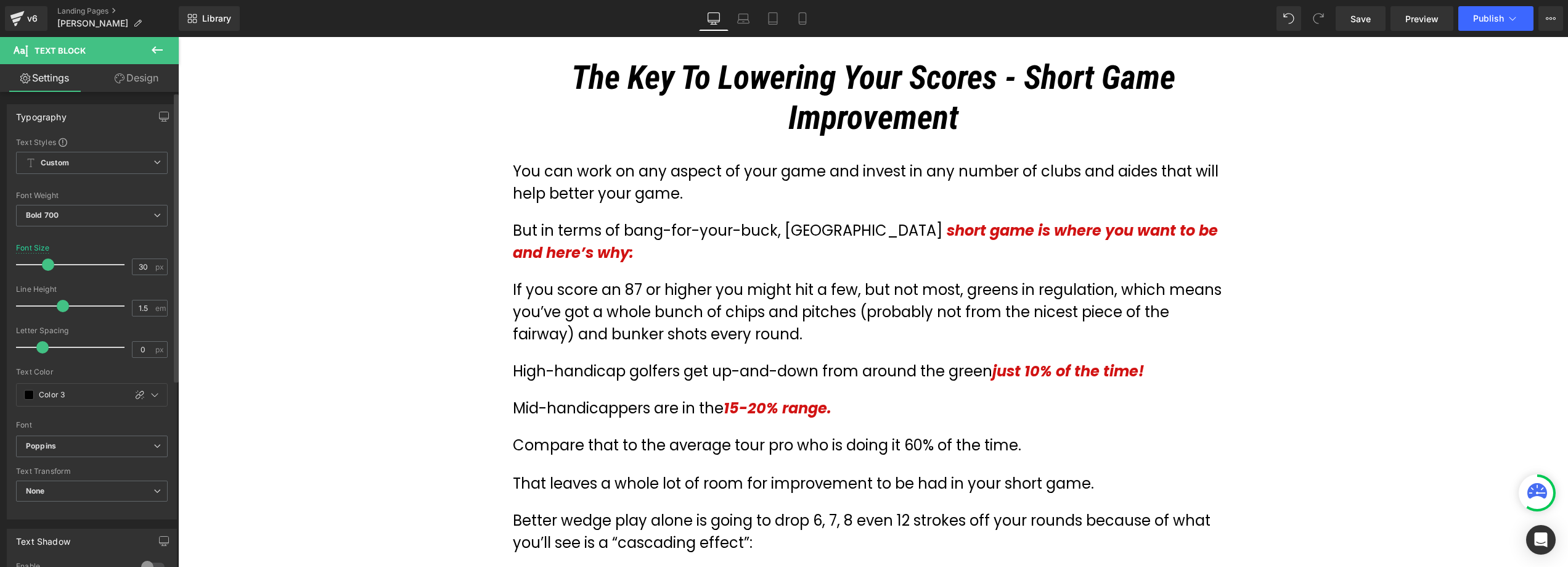
scroll to position [3275, 0]
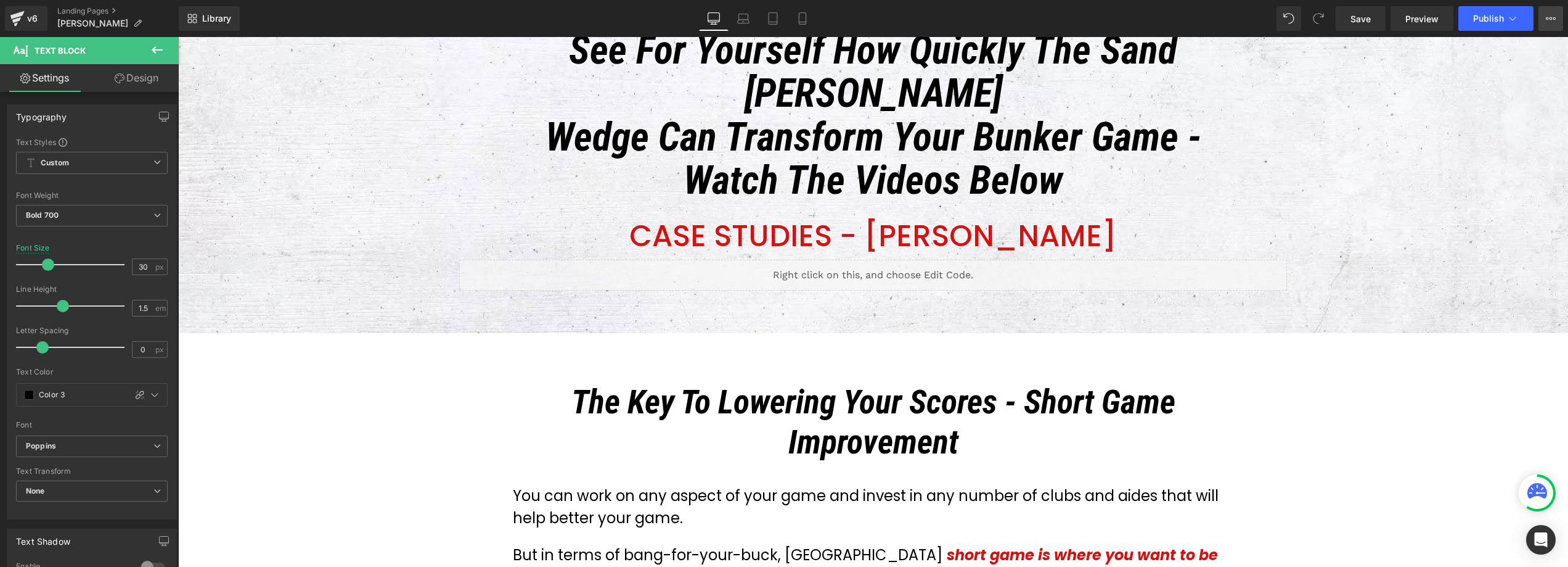
click at [1550, 19] on icon at bounding box center [1551, 19] width 3 height 3
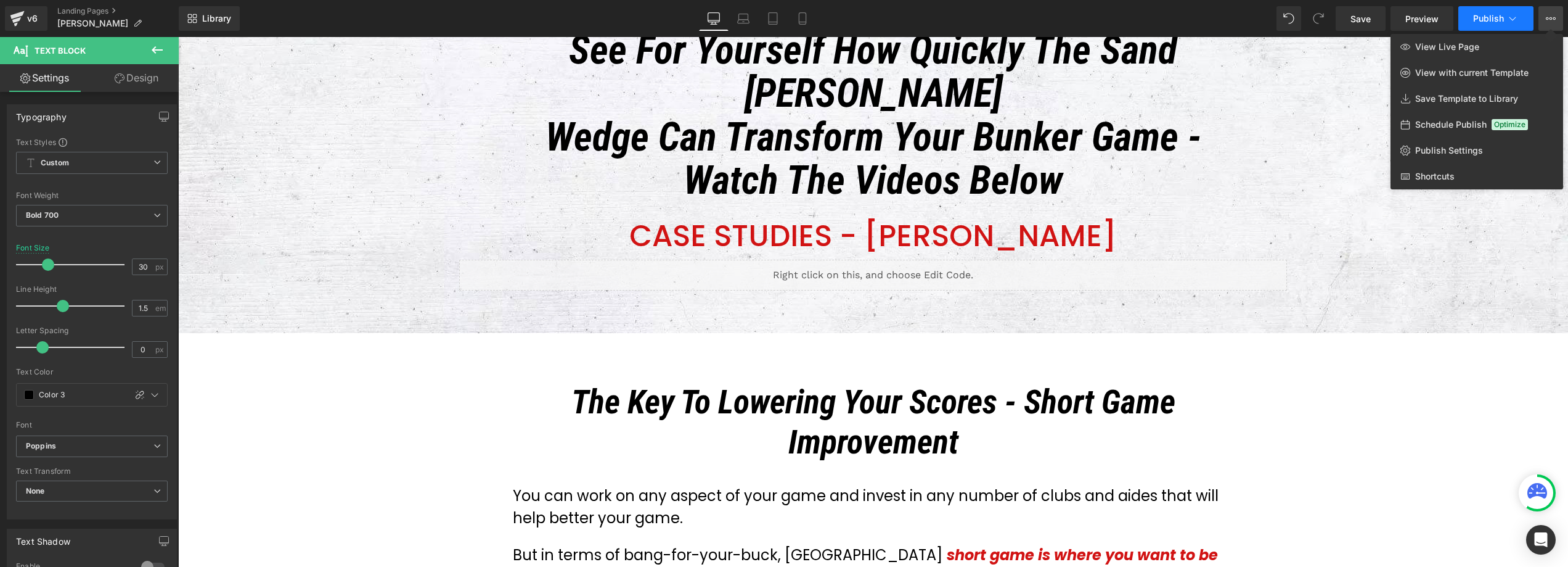
click at [1514, 15] on icon at bounding box center [1513, 19] width 13 height 13
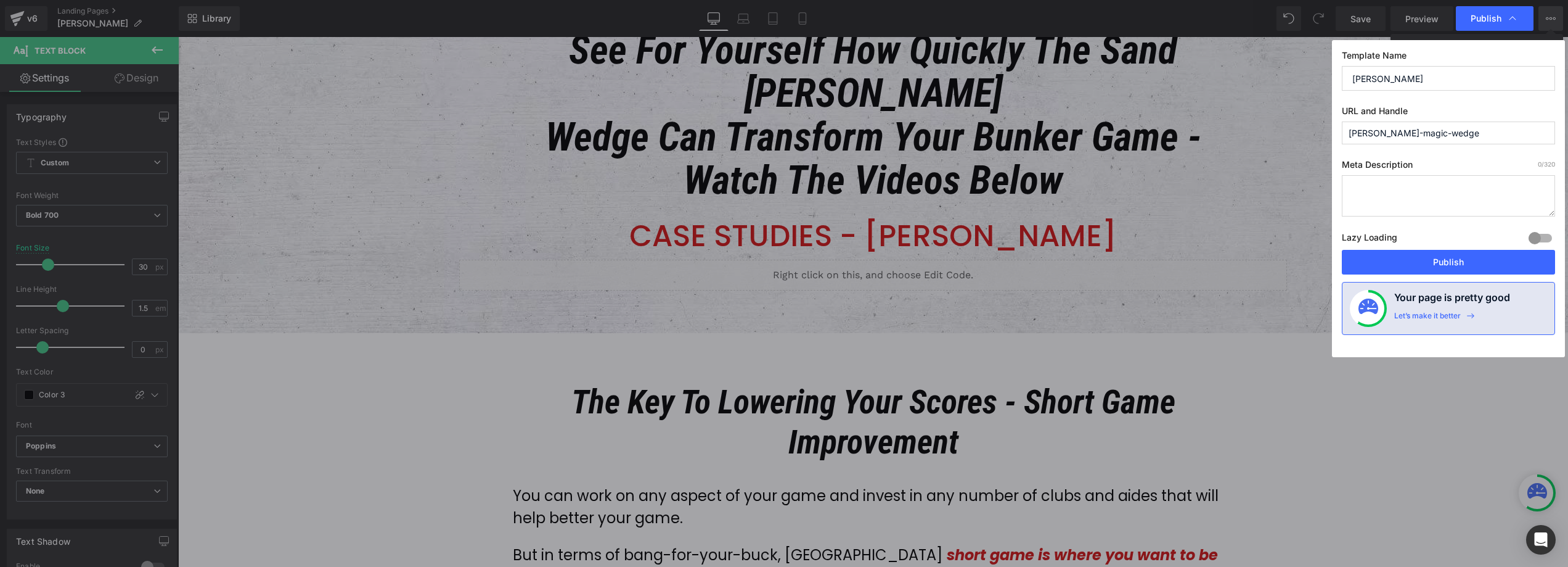
drag, startPoint x: 1146, startPoint y: 171, endPoint x: 1212, endPoint y: 156, distance: 67.7
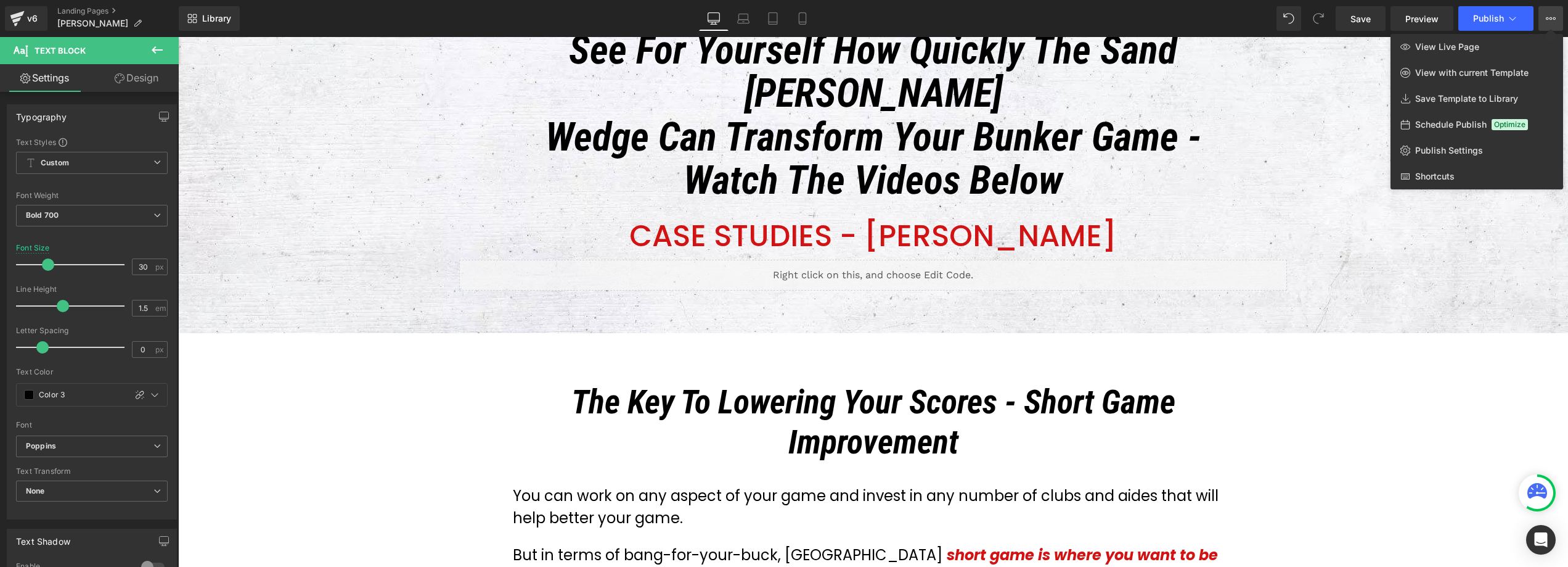
click at [1024, 222] on div at bounding box center [873, 302] width 1390 height 530
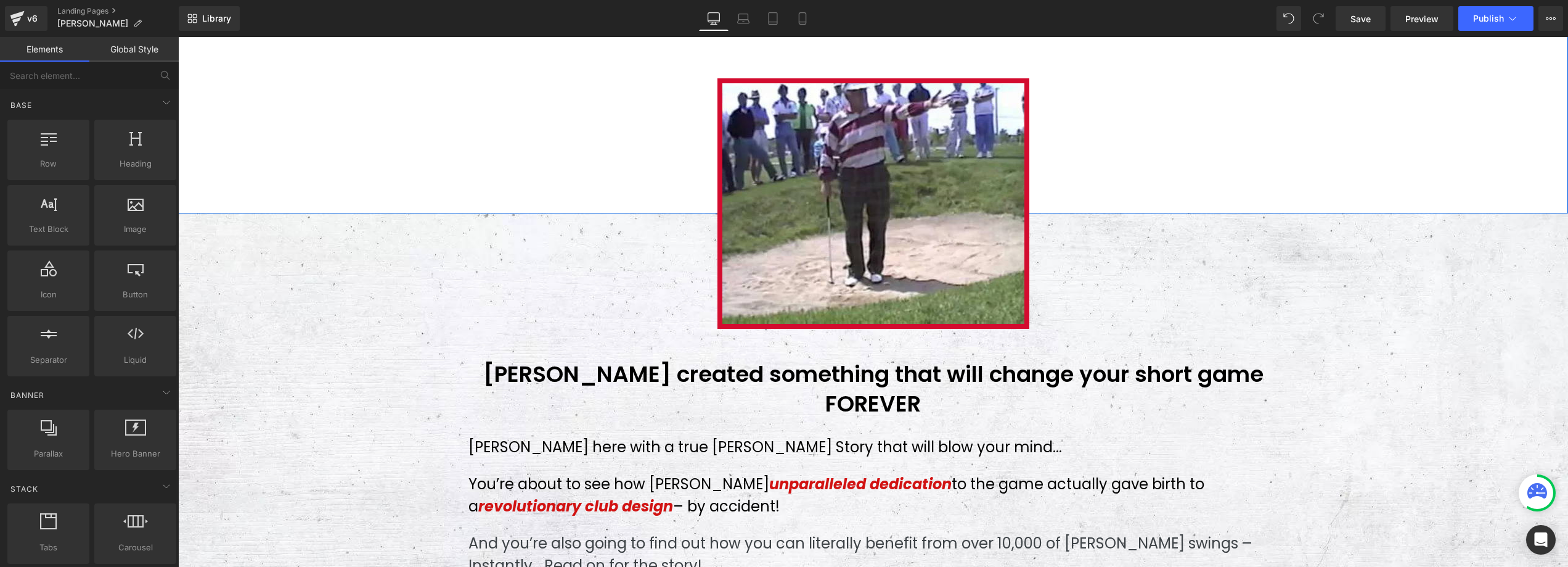
scroll to position [402, 0]
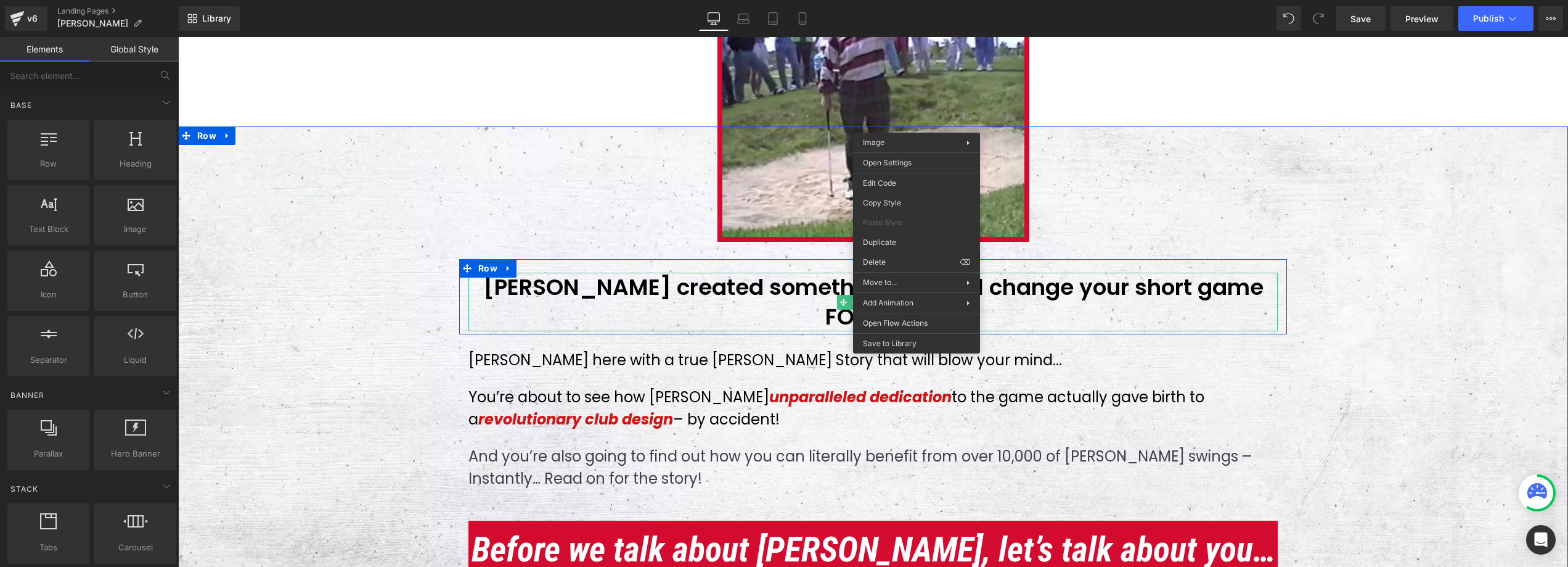
click at [570, 283] on h3 "[PERSON_NAME] created something that will change your short game FOREVER" at bounding box center [873, 302] width 809 height 59
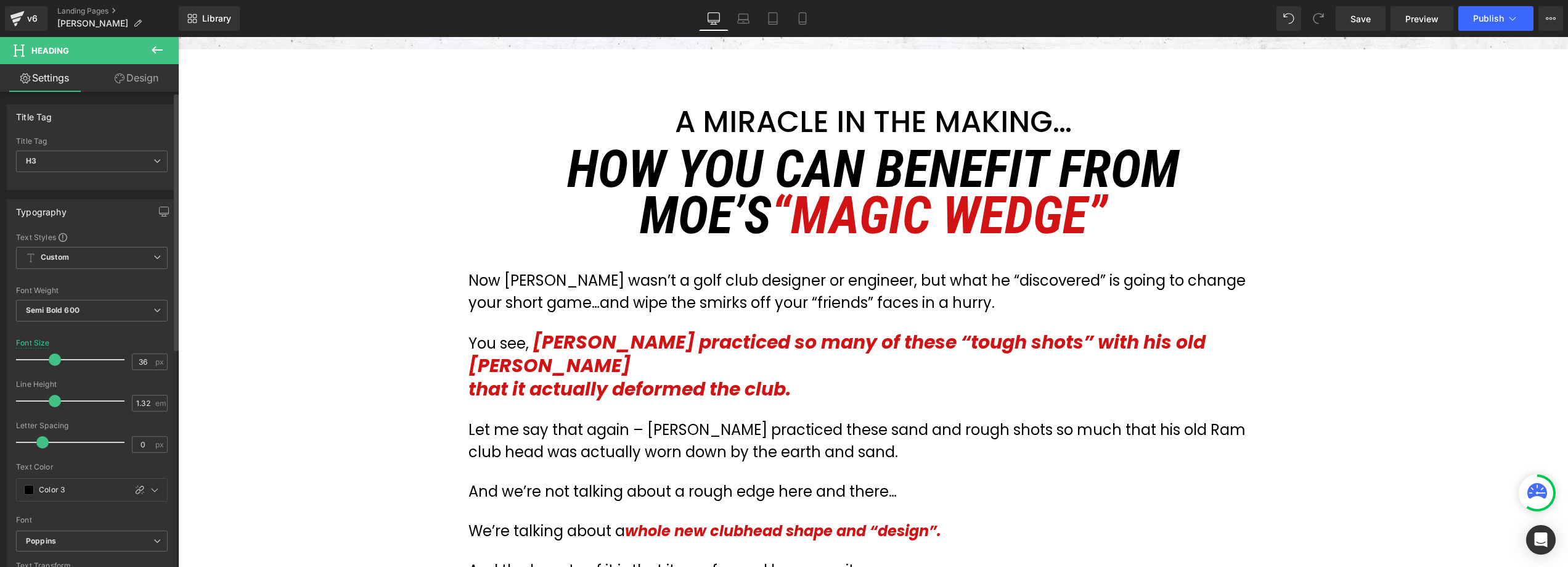
scroll to position [1579, 0]
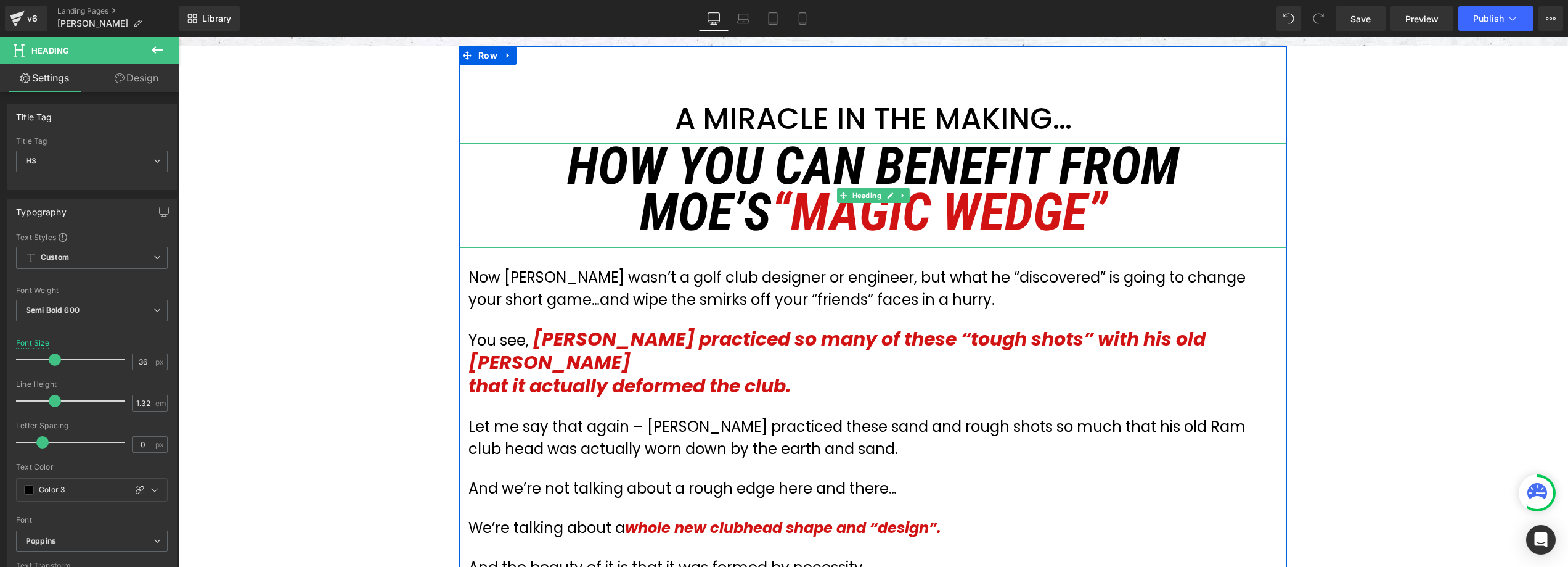
click at [777, 145] on icon "HOW YOU CAN BENEFIT FROM [PERSON_NAME] “MAGIC WEDGE”" at bounding box center [873, 189] width 612 height 108
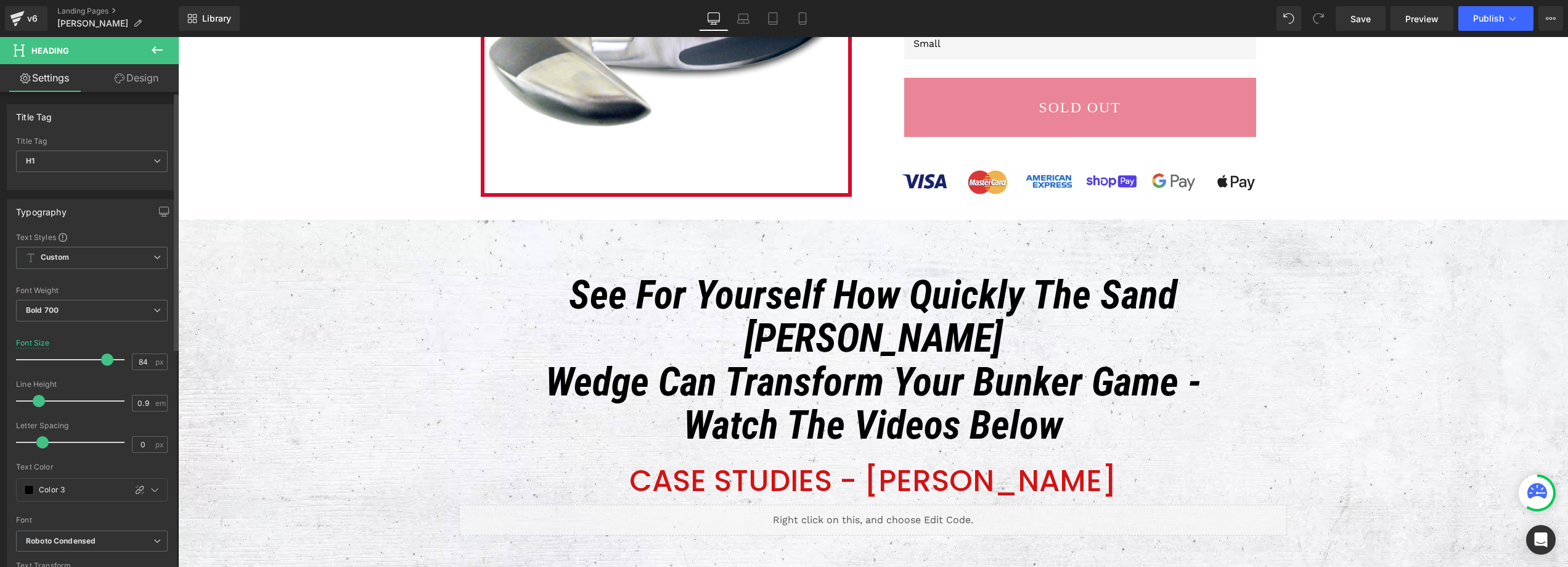
scroll to position [3071, 0]
